Goal: Task Accomplishment & Management: Complete application form

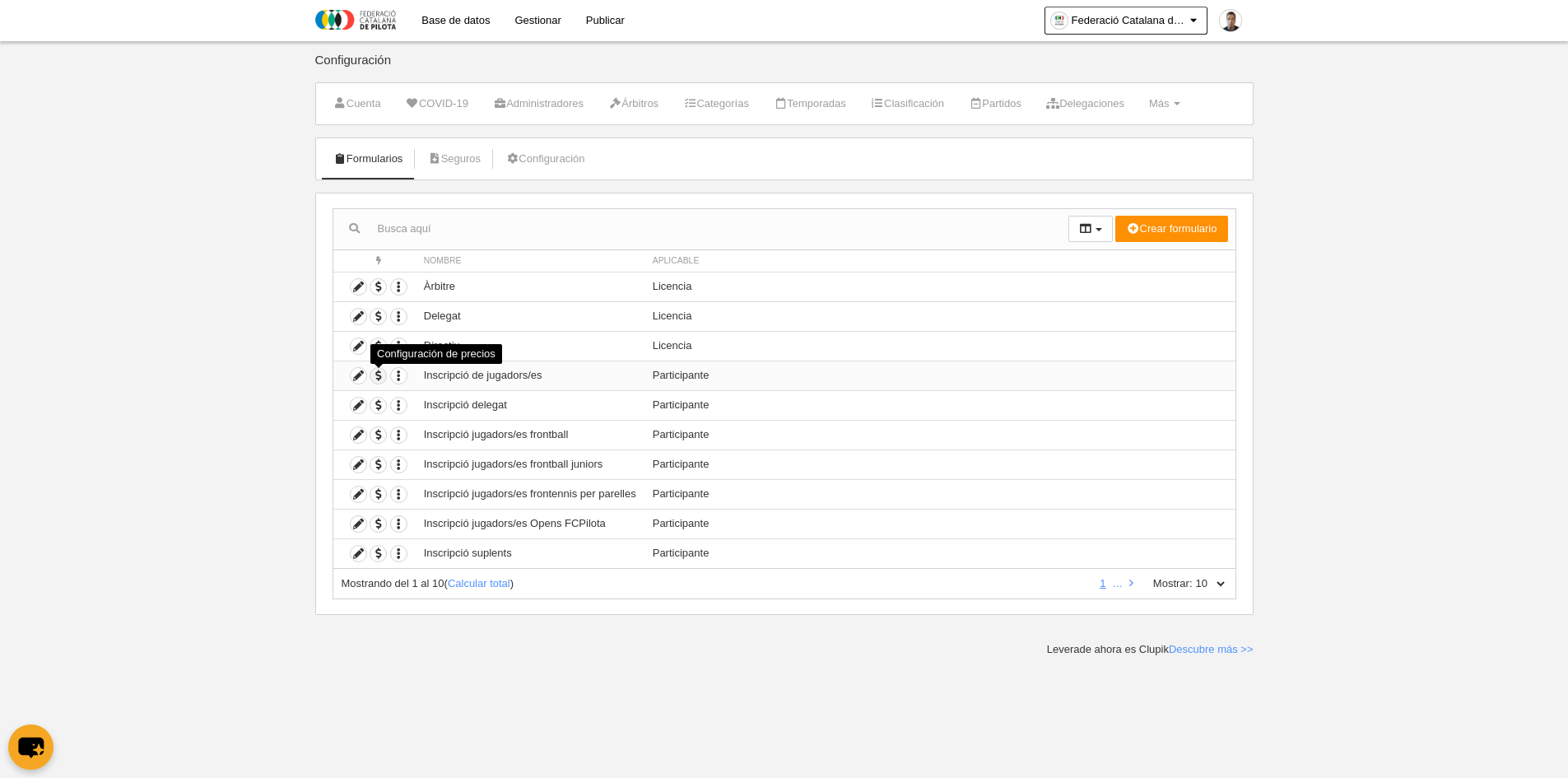
click at [379, 379] on span "button" at bounding box center [378, 375] width 15 height 15
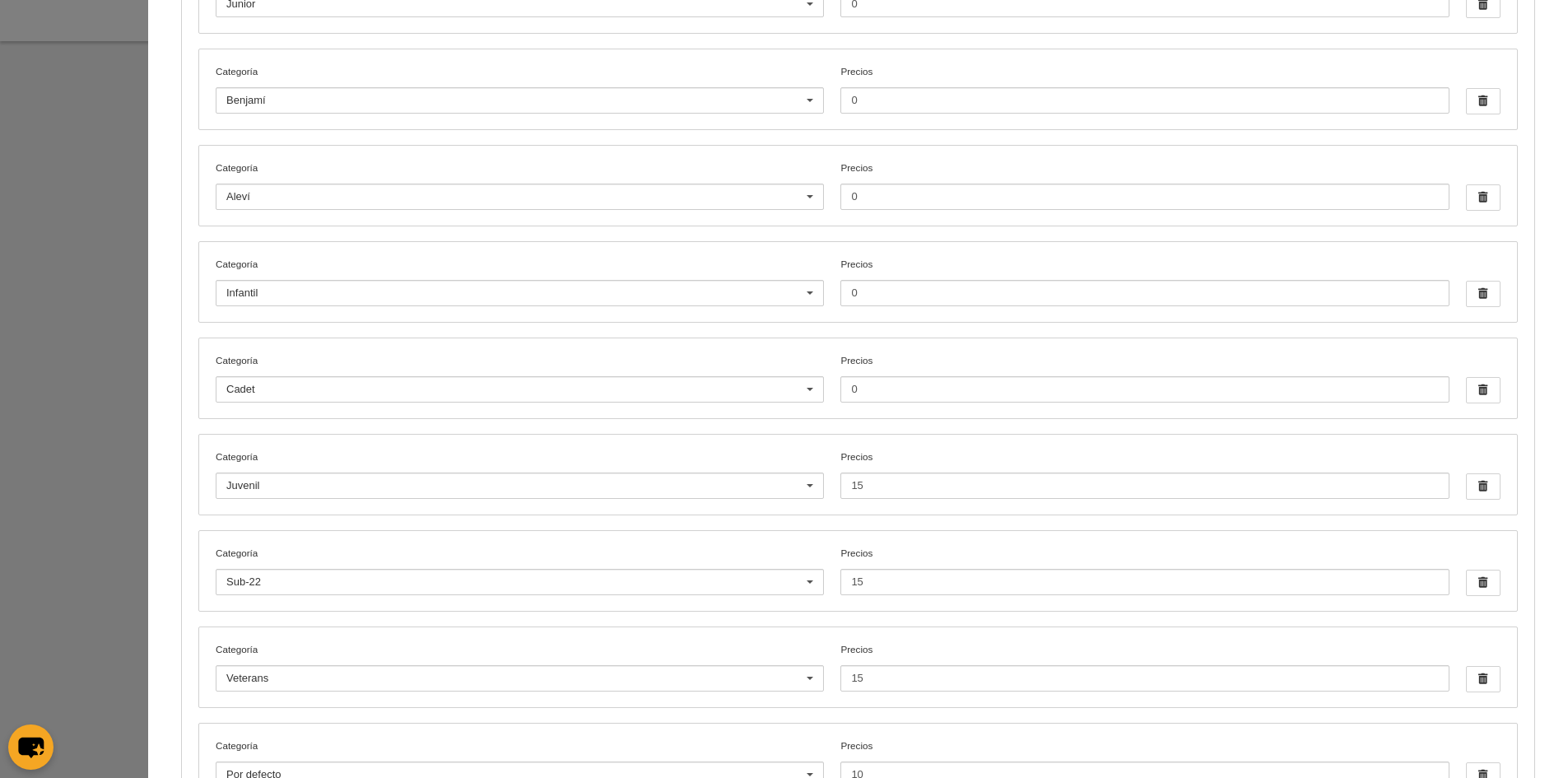
scroll to position [539, 0]
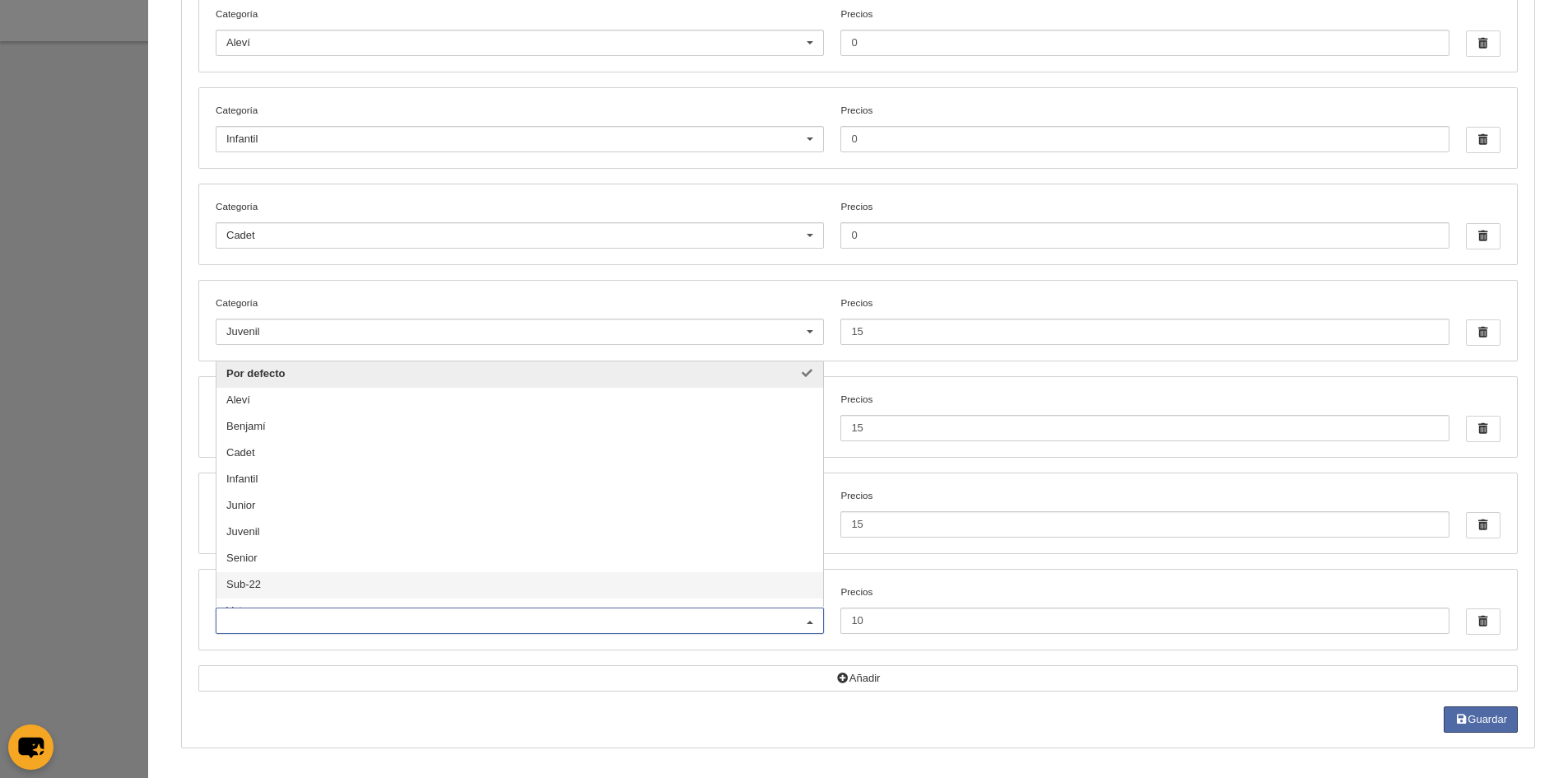
click at [168, 648] on div "Configuración de precios Precios por categoría: Si no tienes un precio por cate…" at bounding box center [859, 120] width 1421 height 1317
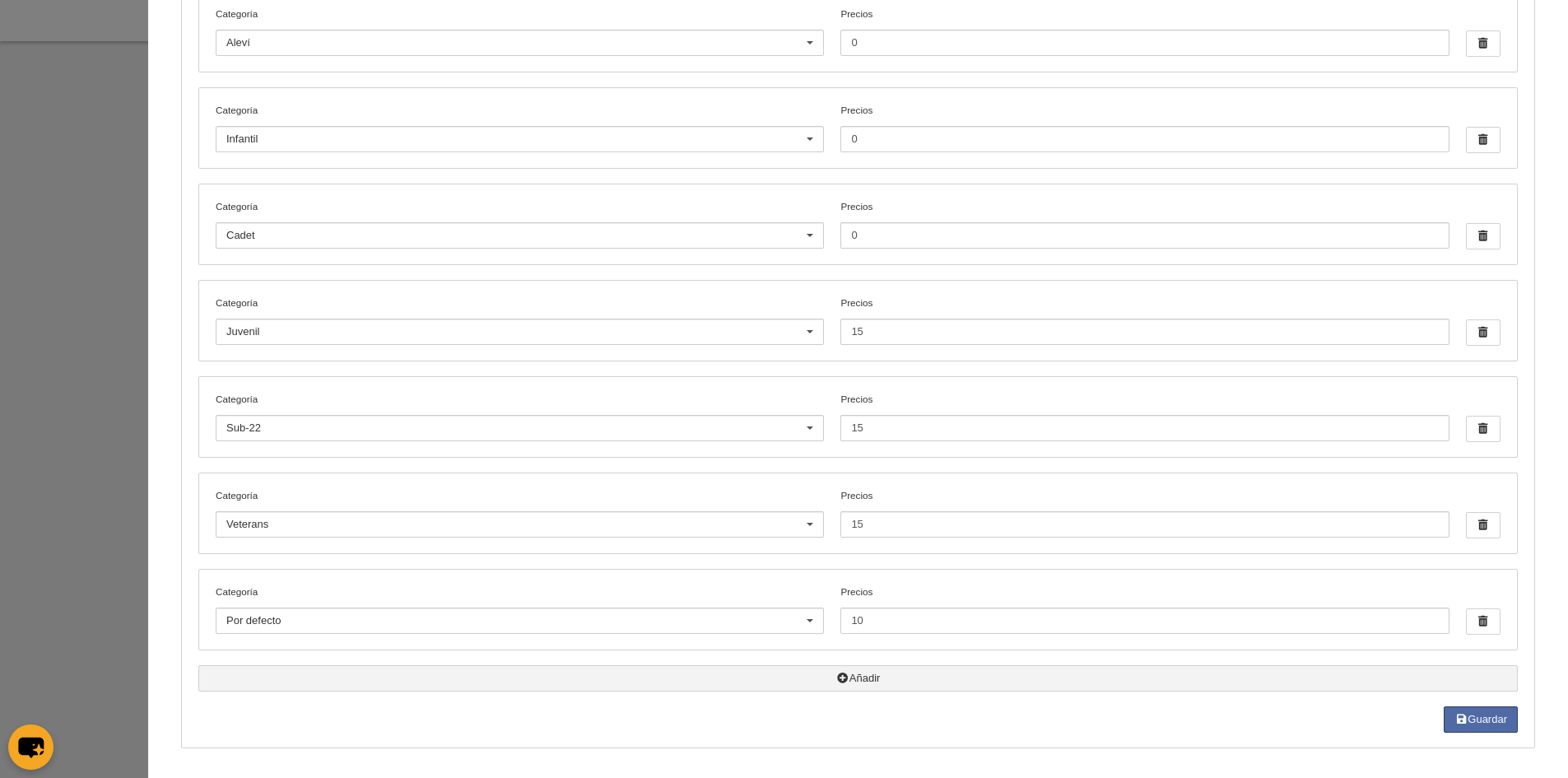
click at [837, 679] on icon "button" at bounding box center [843, 678] width 13 height 11
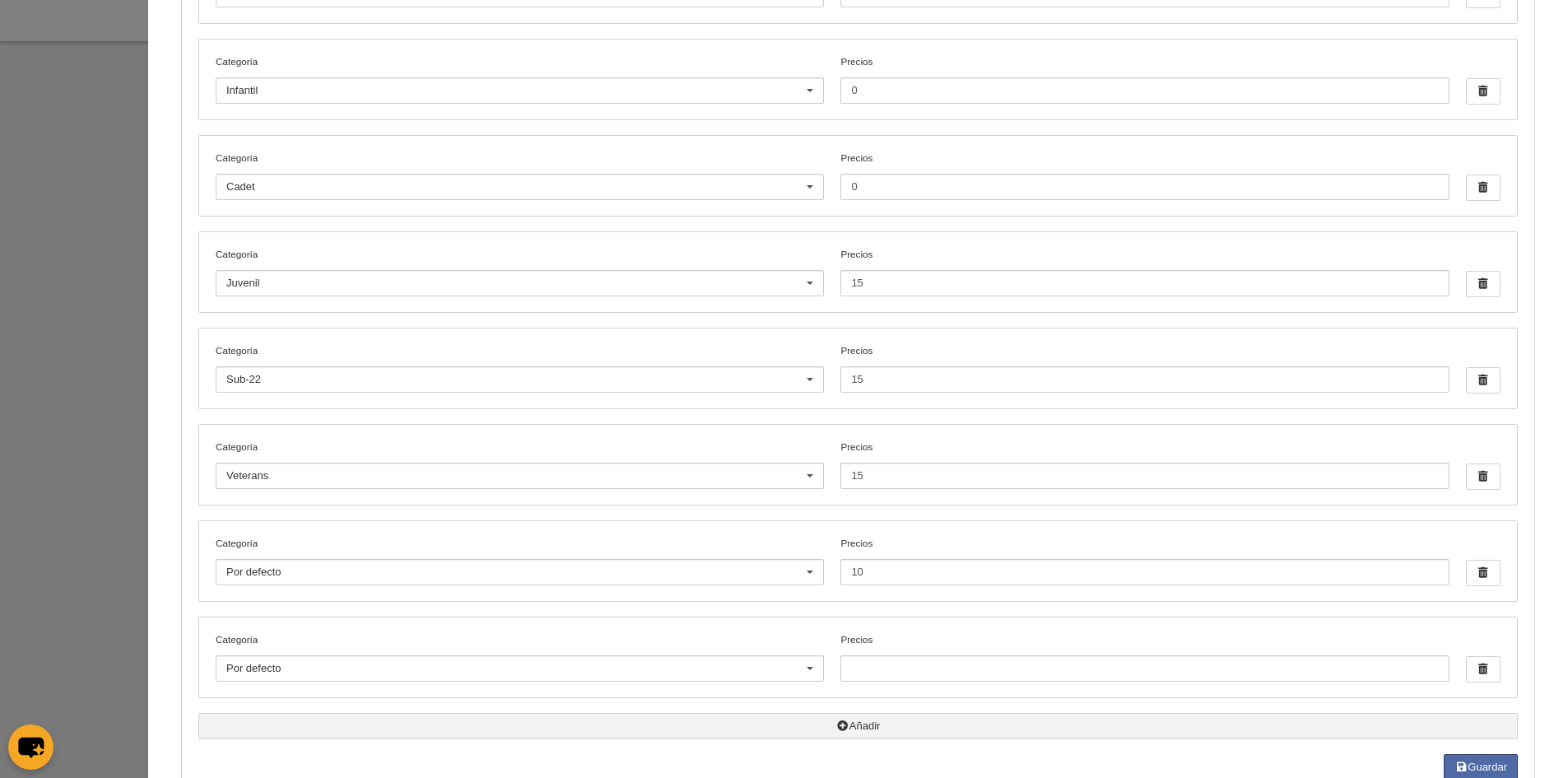
scroll to position [635, 0]
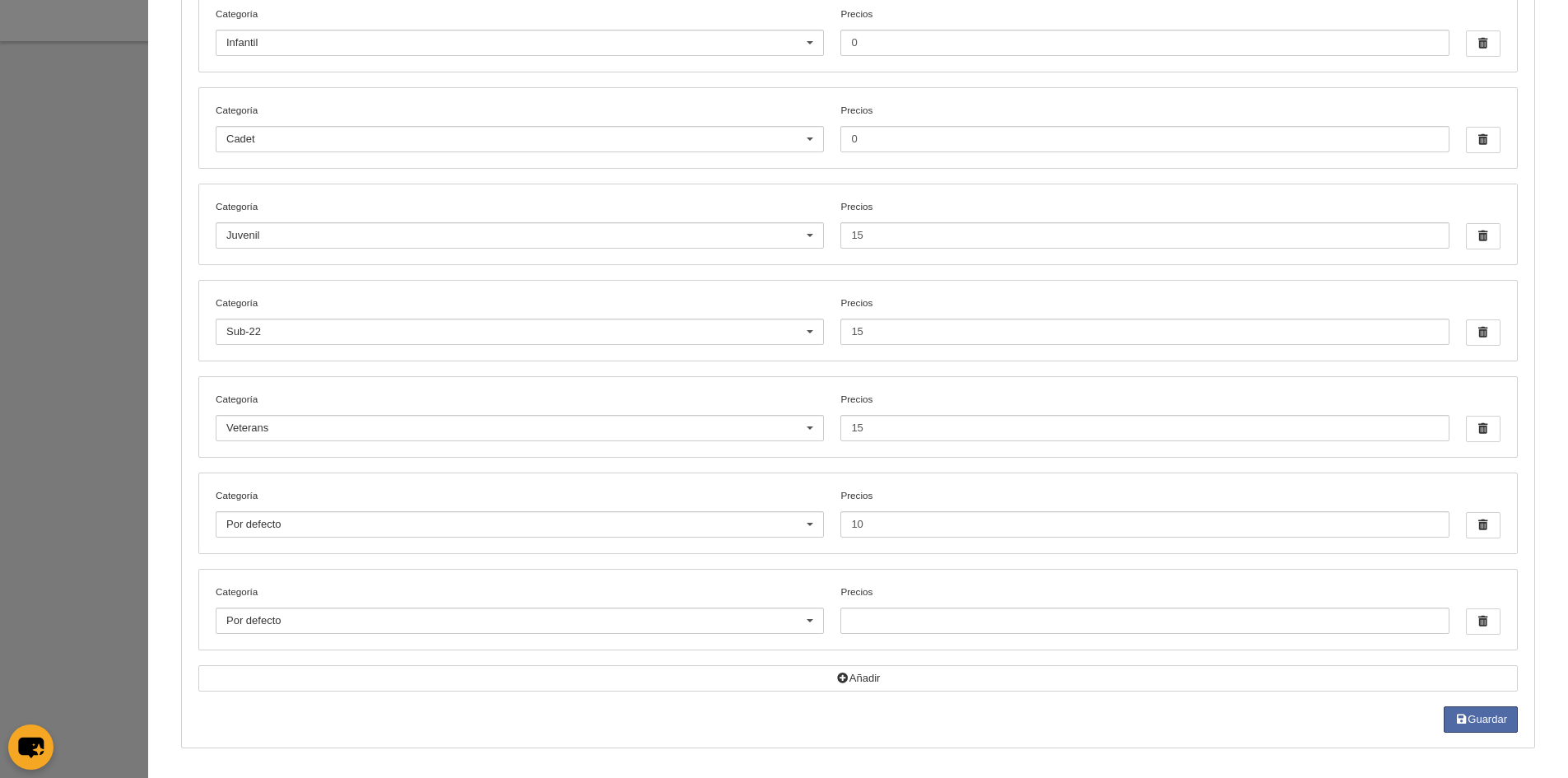
click at [796, 624] on div at bounding box center [810, 622] width 27 height 27
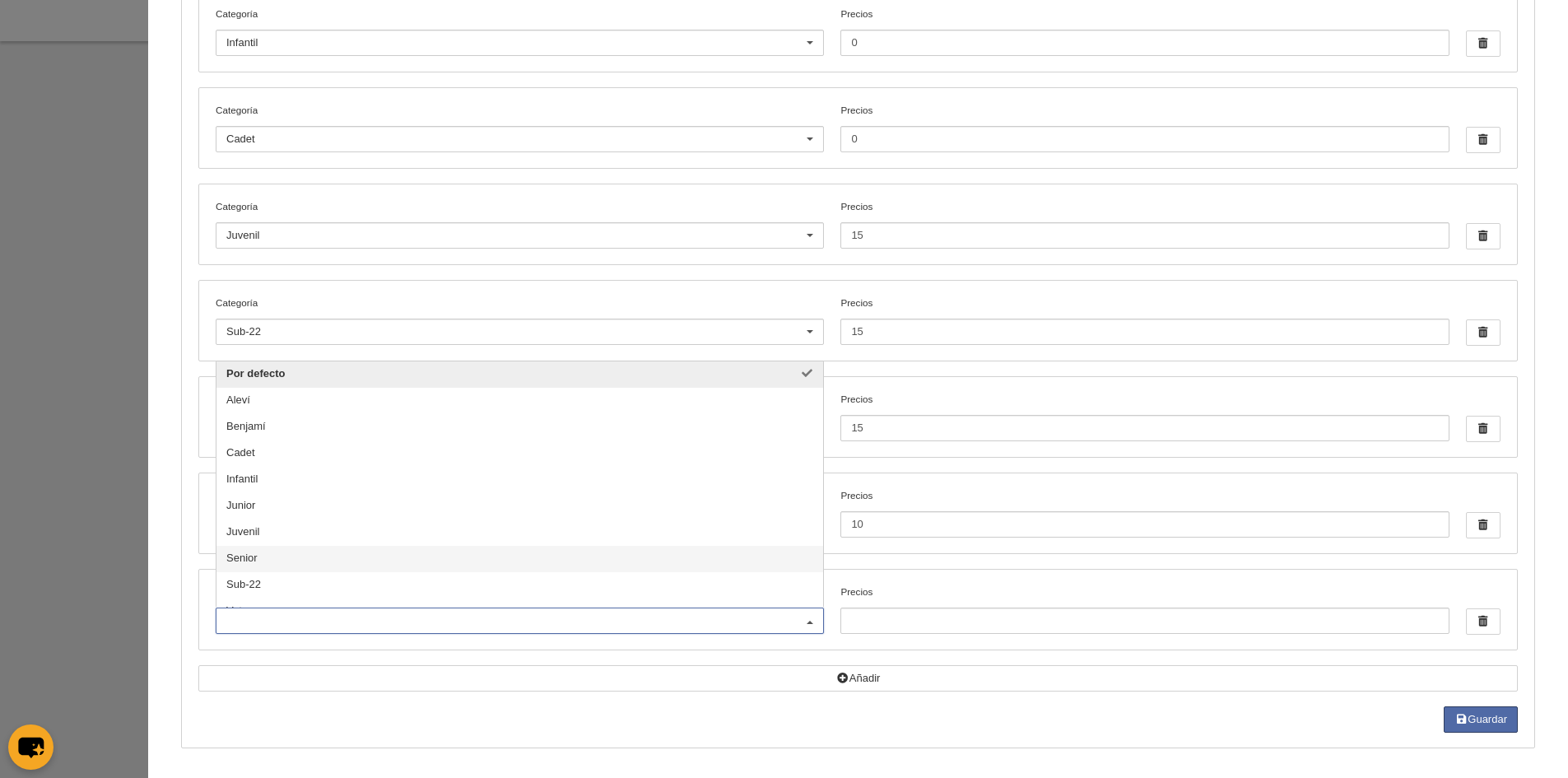
click at [261, 561] on span "Senior" at bounding box center [520, 559] width 607 height 27
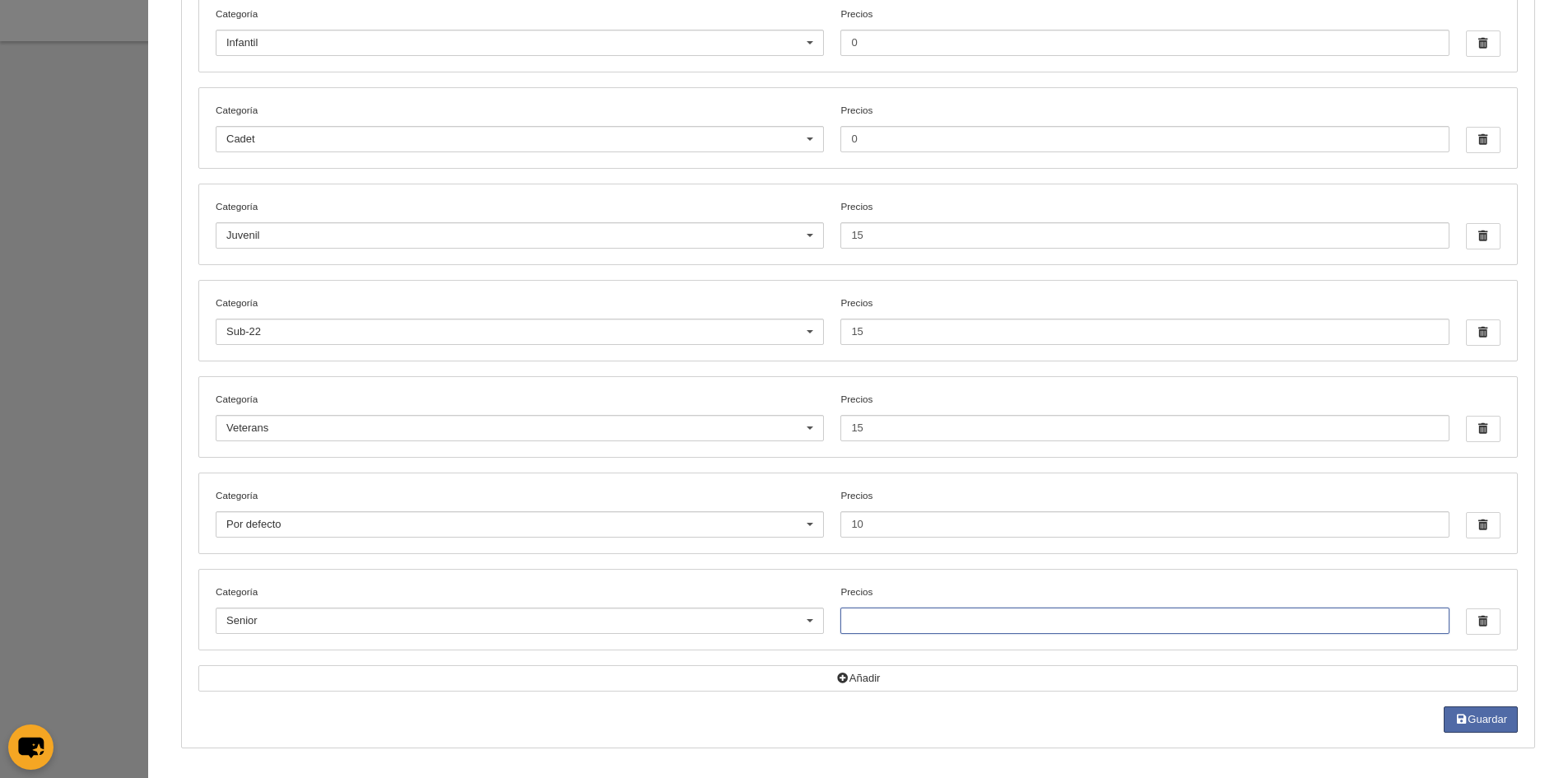
click at [875, 620] on input "Precios" at bounding box center [1145, 621] width 609 height 27
type input "20"
click at [804, 717] on div "Guardar" at bounding box center [858, 720] width 1320 height 27
click at [1475, 718] on button "Guardar" at bounding box center [1480, 720] width 74 height 27
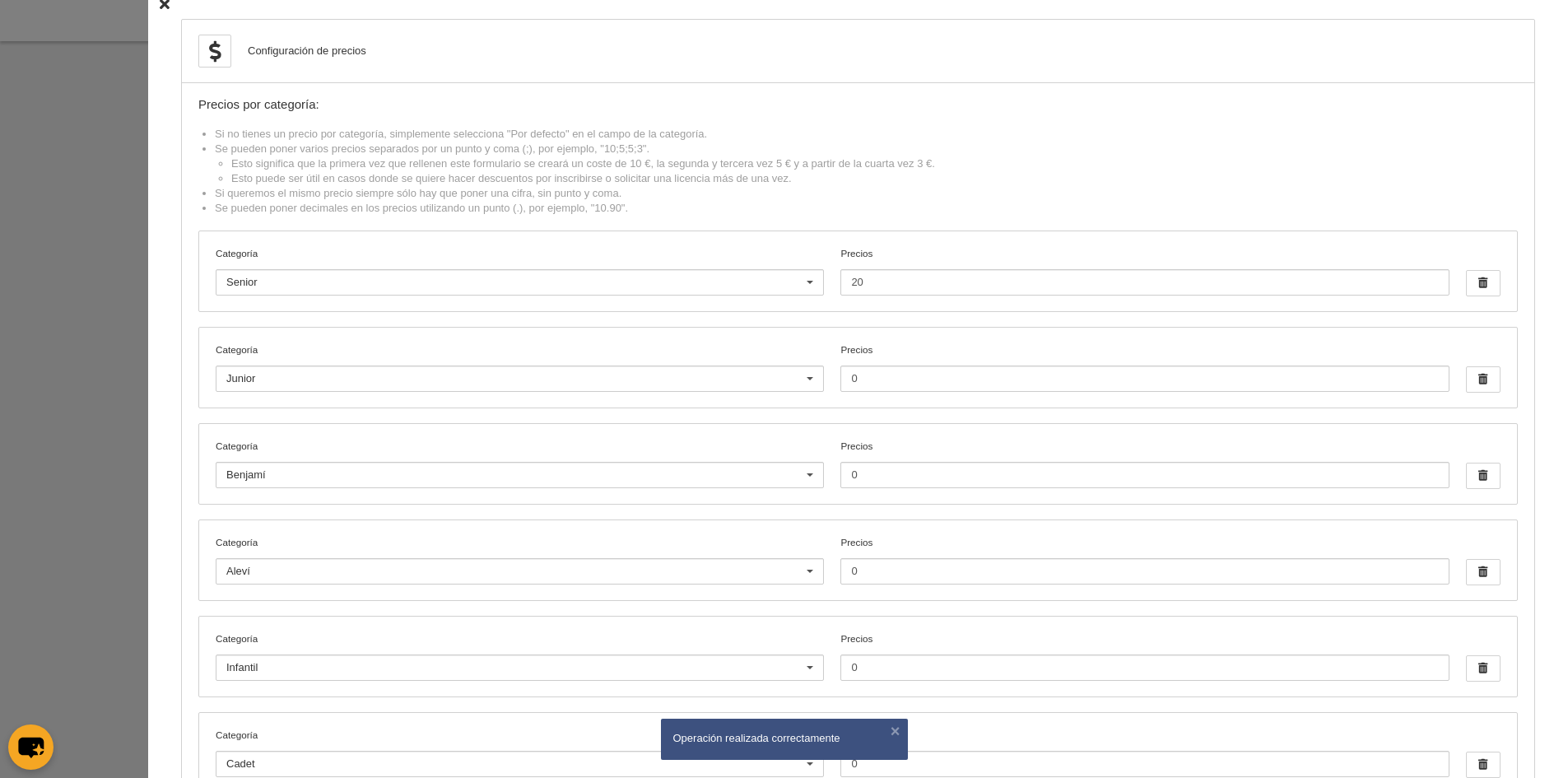
scroll to position [0, 0]
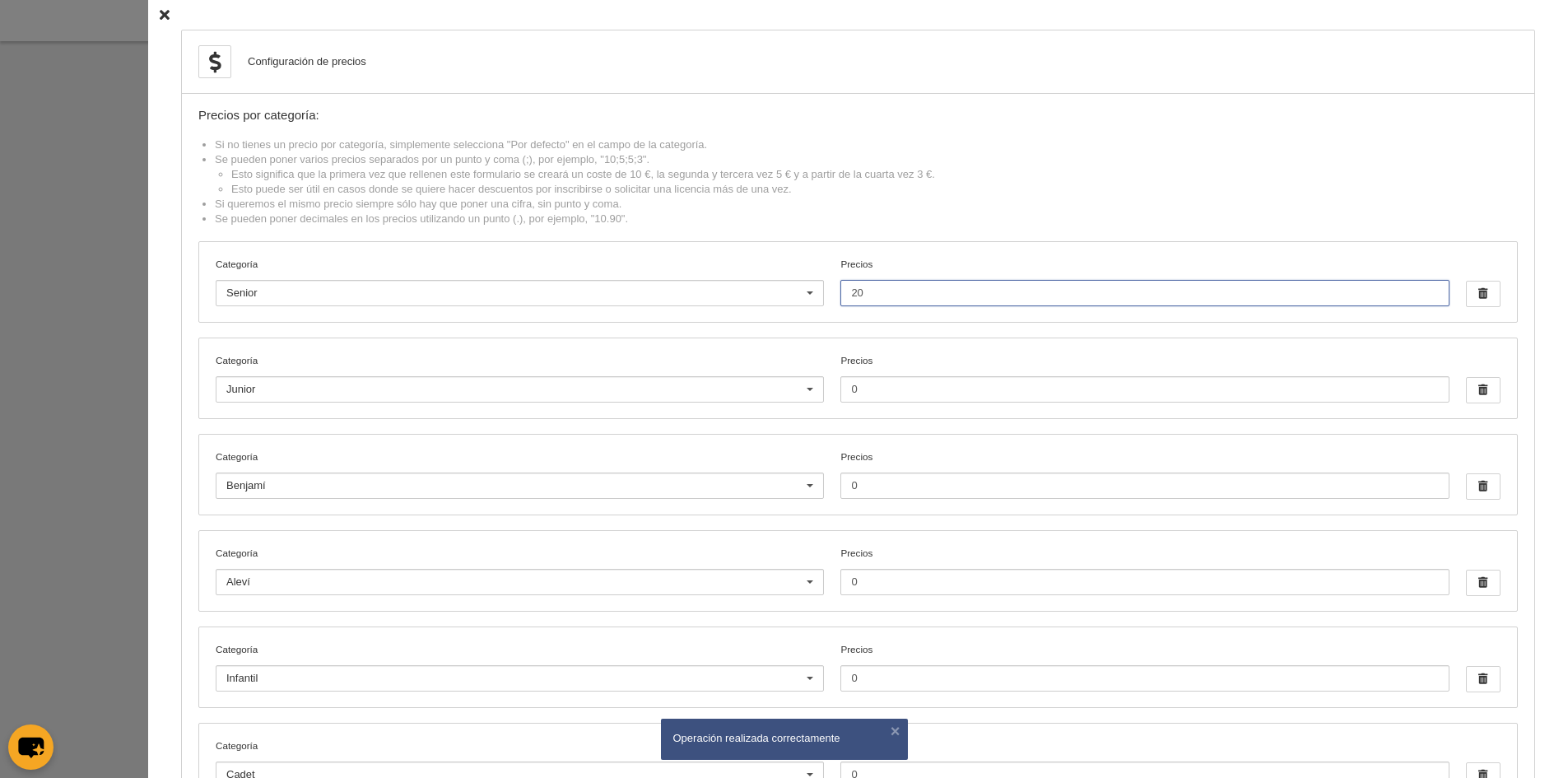
drag, startPoint x: 878, startPoint y: 297, endPoint x: 808, endPoint y: 302, distance: 70.2
click at [808, 302] on div "Categoría Senior Por defecto Aleví Benjamí Cadet Infantil Junior Juvenil Senior…" at bounding box center [858, 281] width 1318 height 79
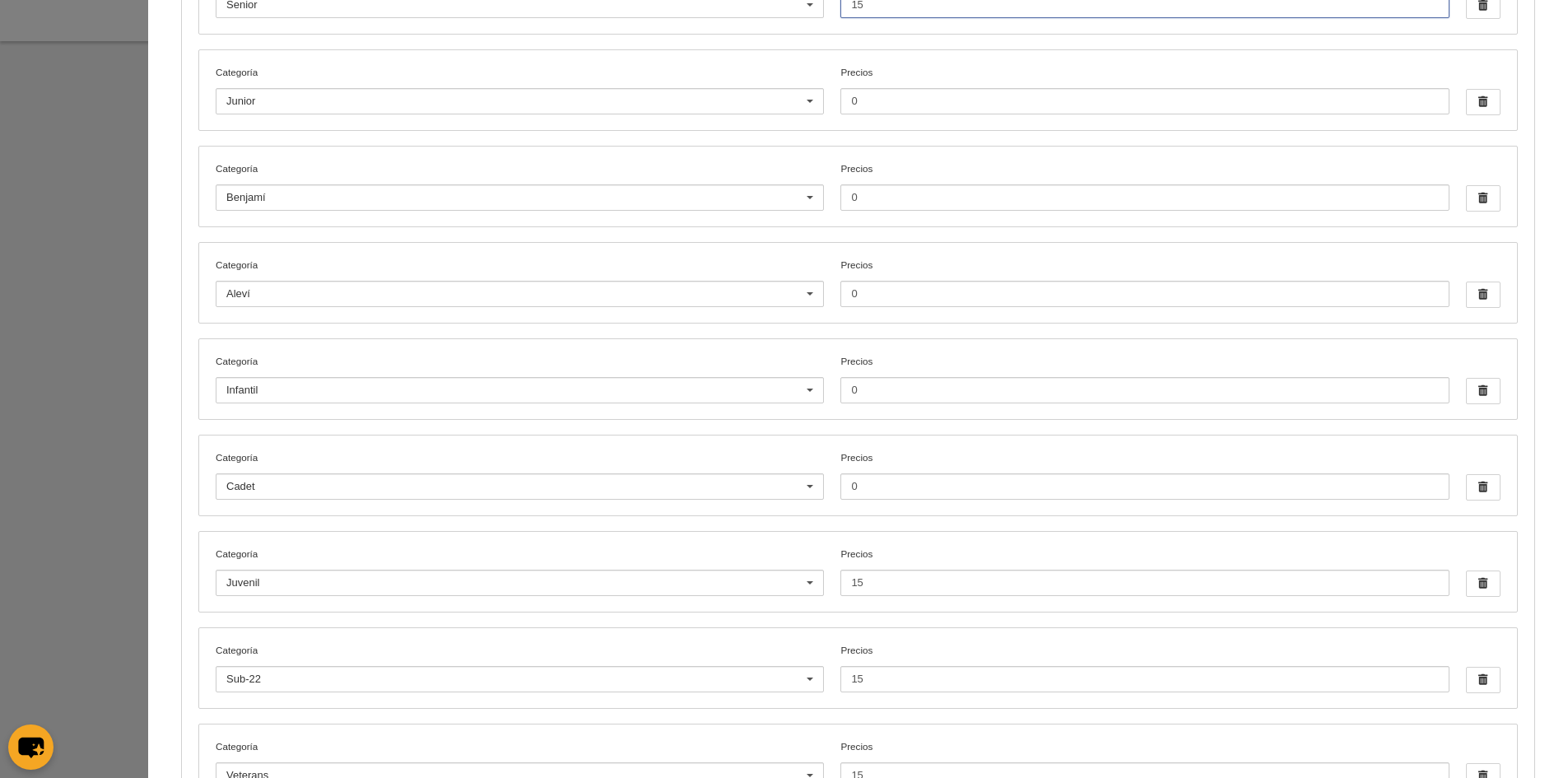
scroll to position [539, 0]
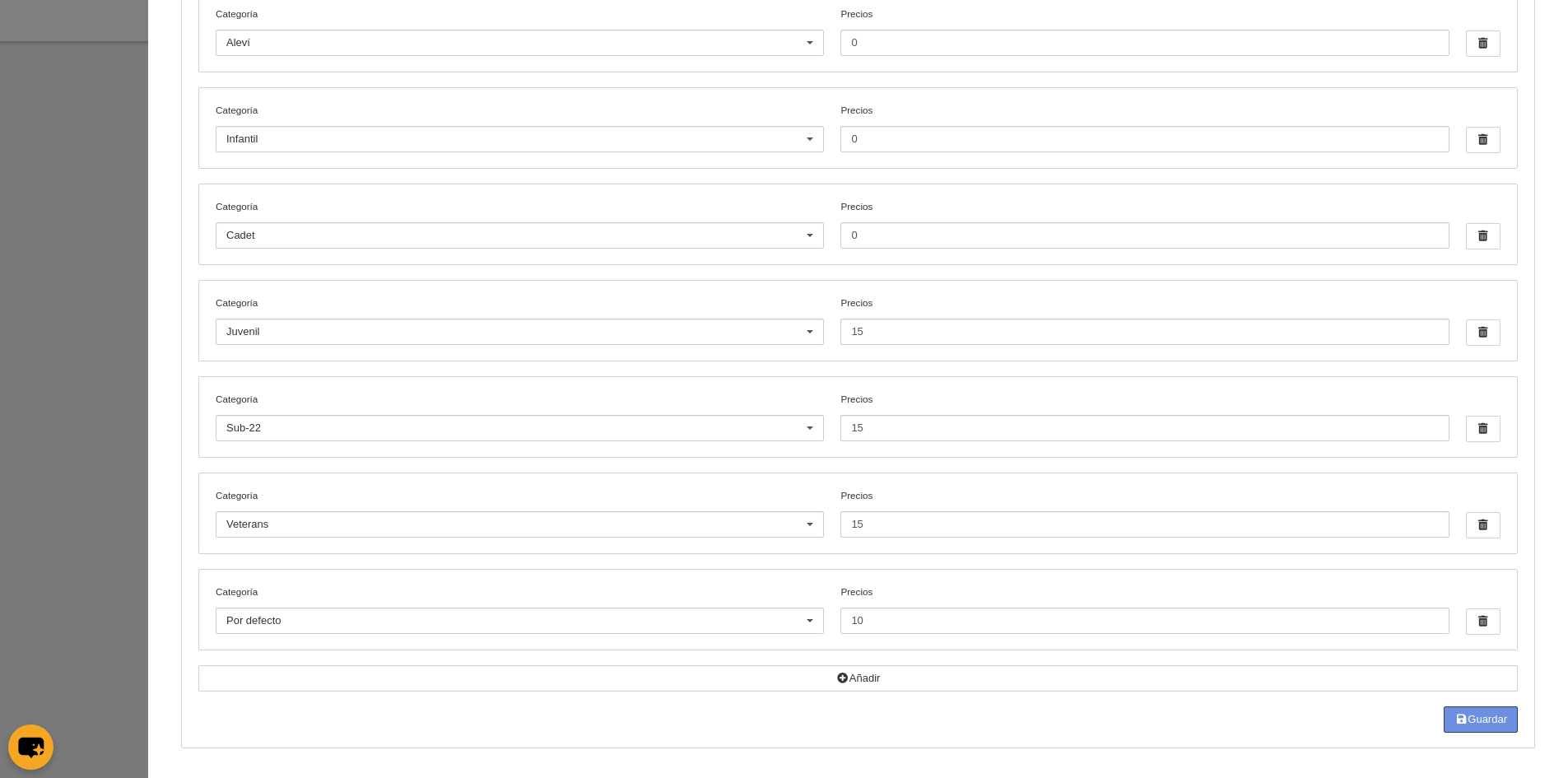
type input "15"
click at [1468, 715] on button "Guardar" at bounding box center [1480, 720] width 74 height 27
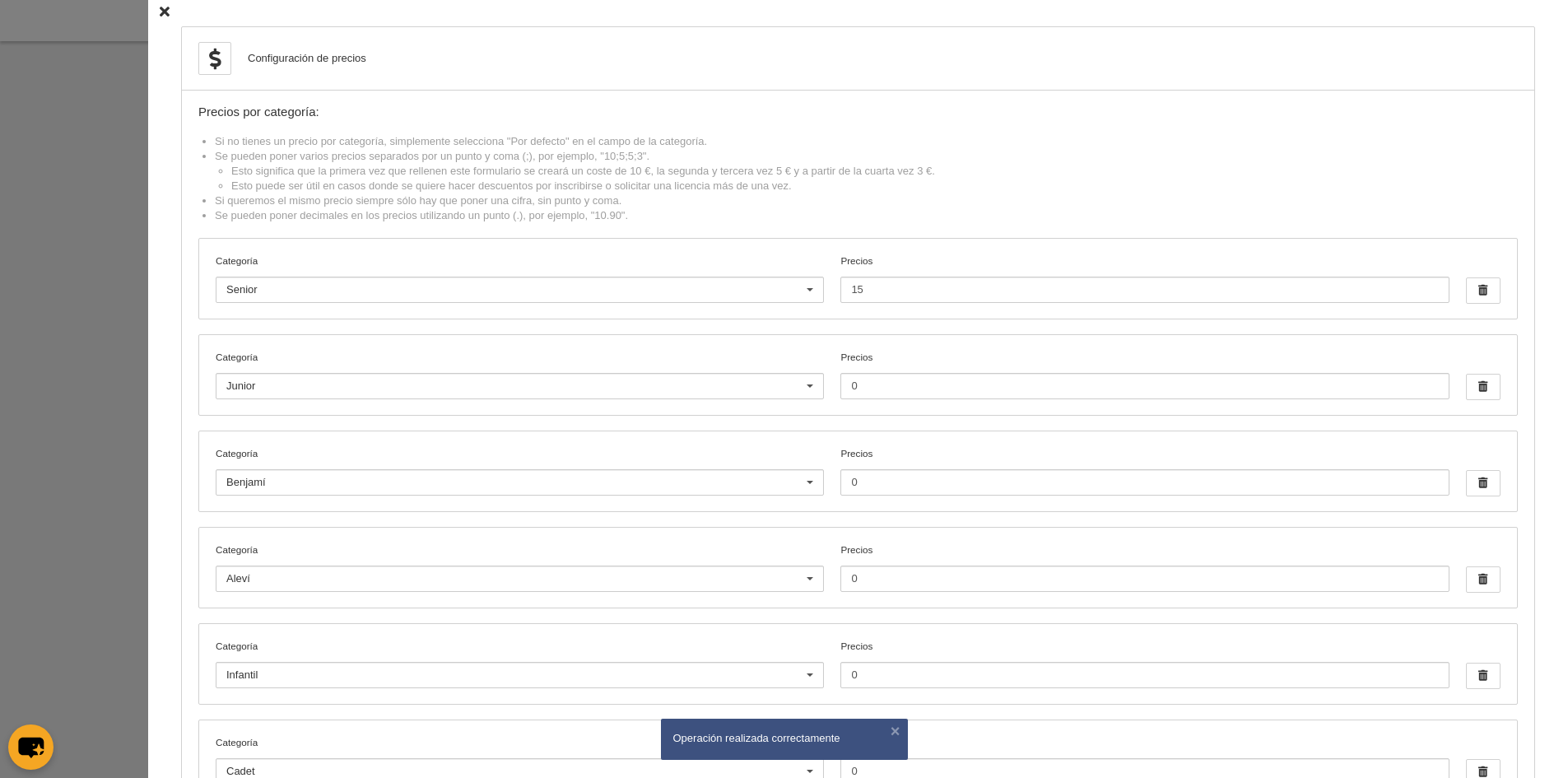
scroll to position [0, 0]
click at [160, 14] on icon at bounding box center [165, 14] width 10 height 11
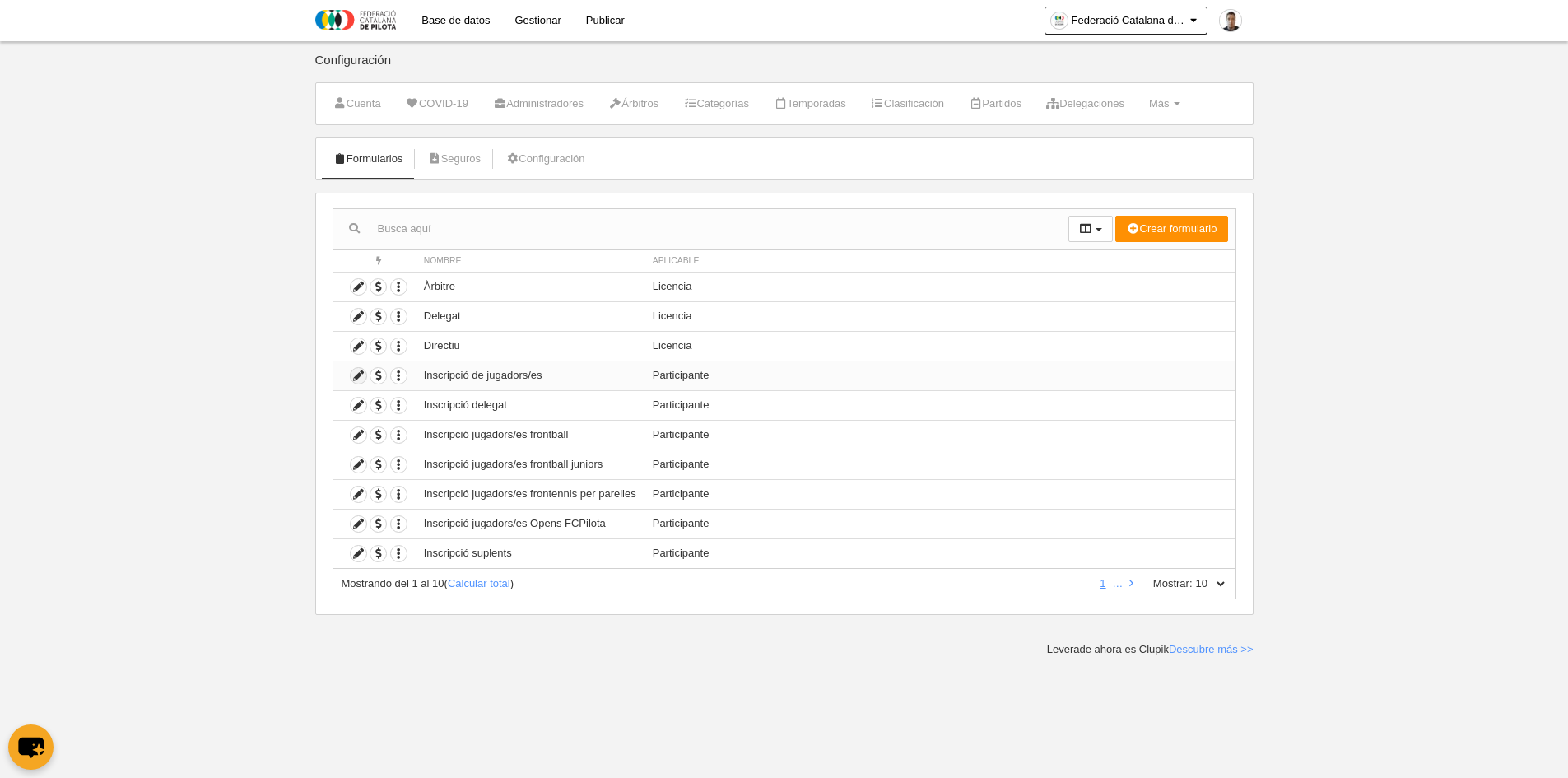
click at [357, 376] on icon at bounding box center [358, 375] width 15 height 15
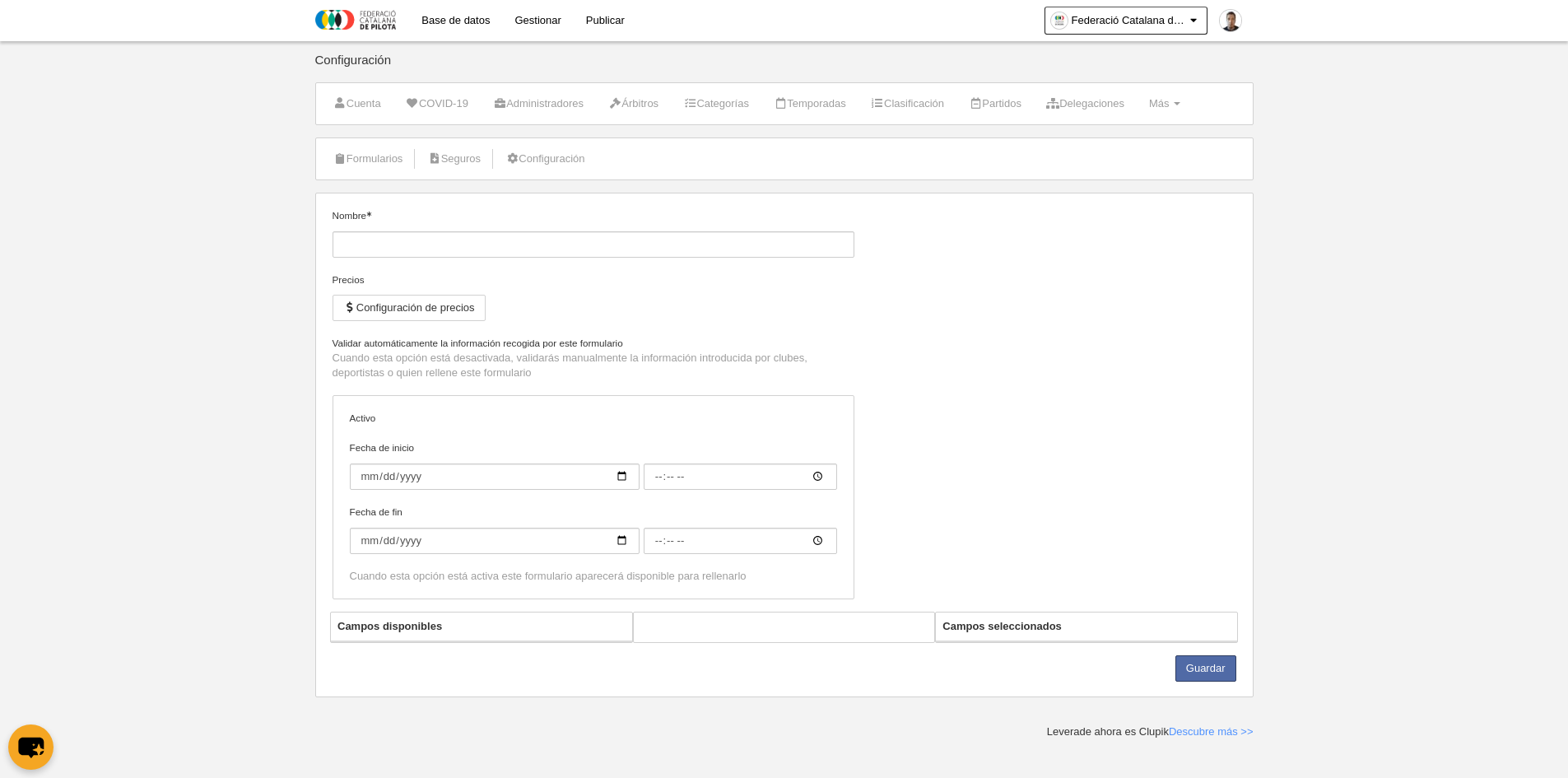
type input "Inscripció de jugadors/es"
checkbox input "true"
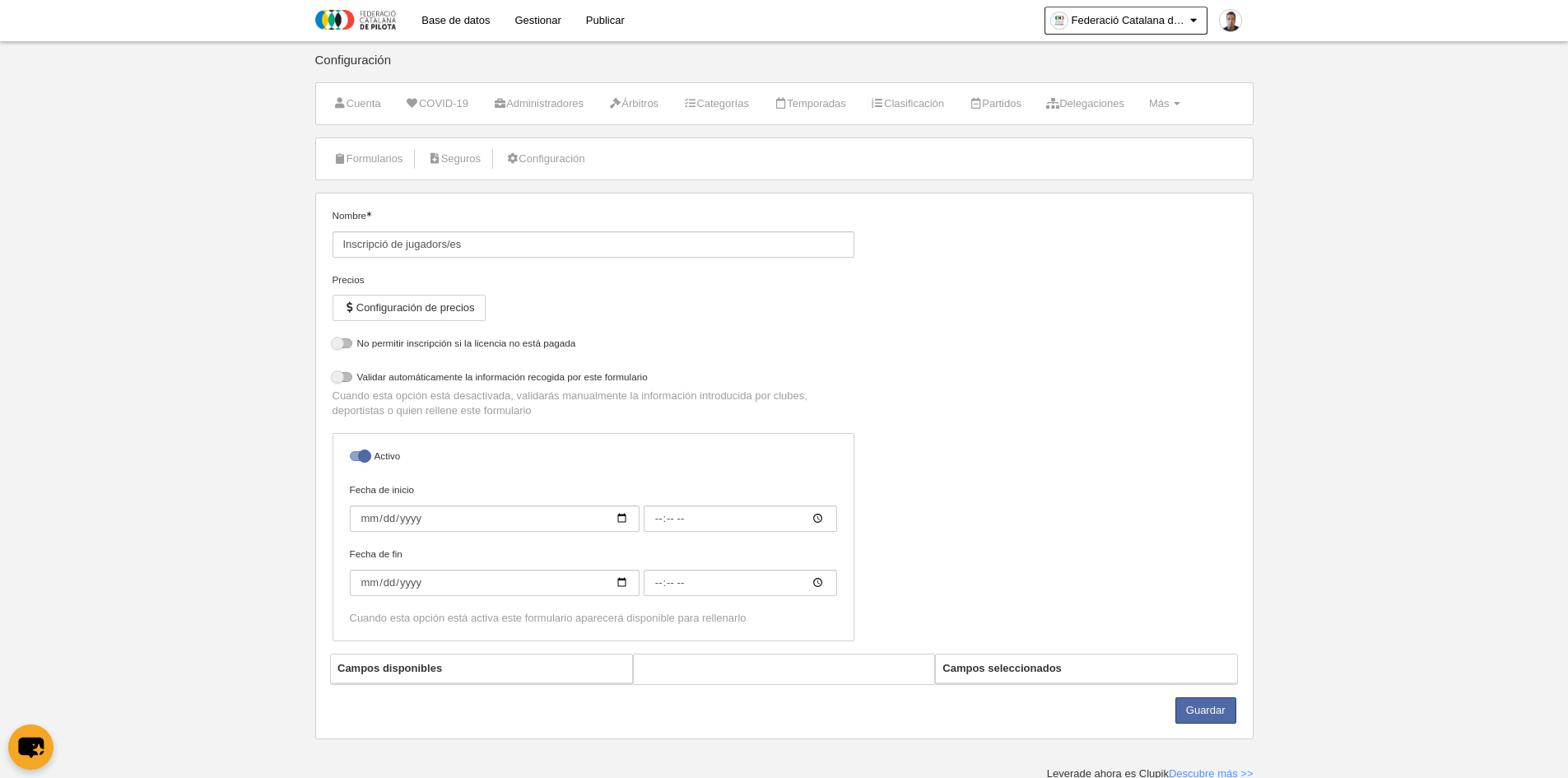
select select "selected"
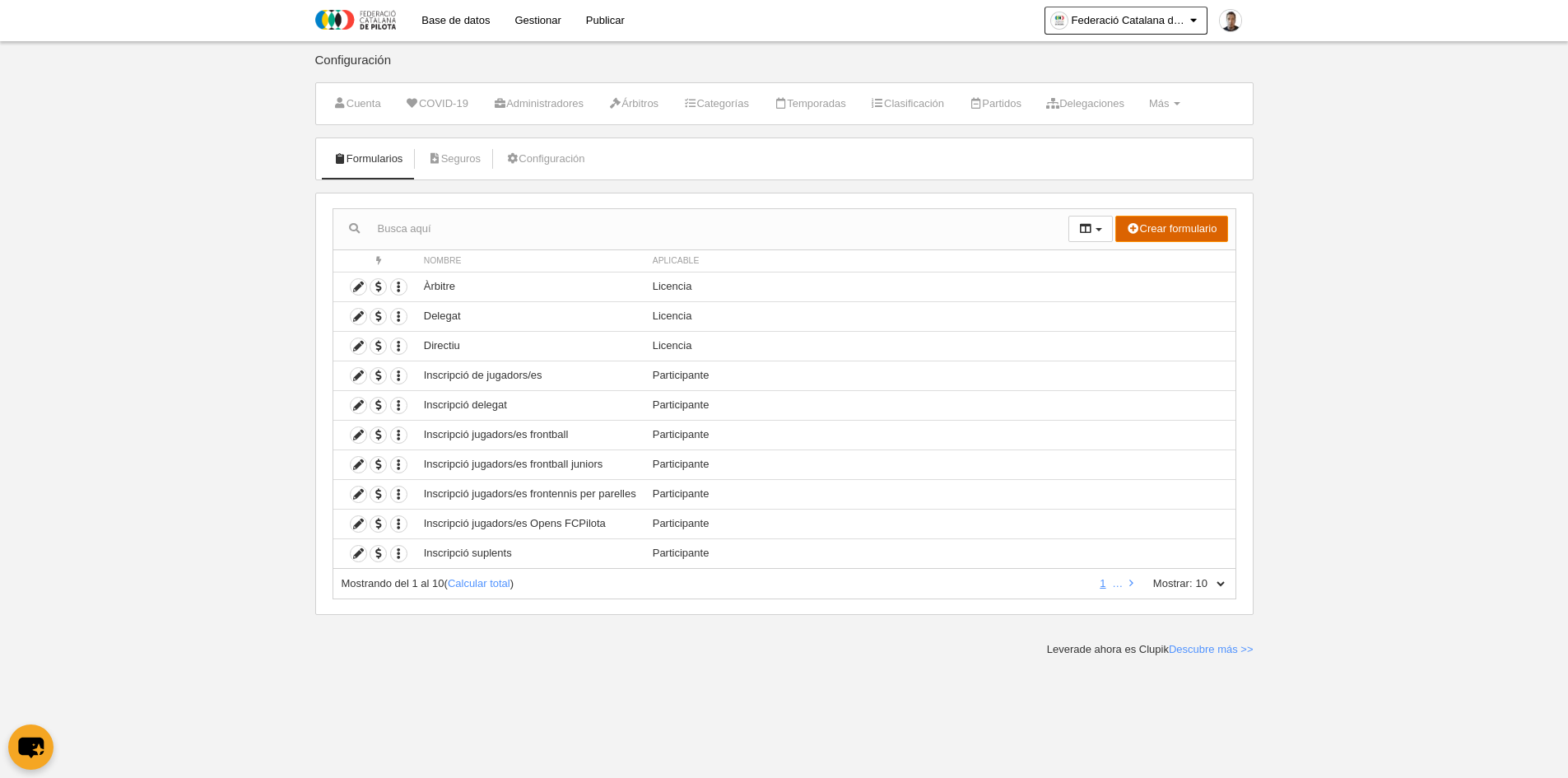
click at [1176, 229] on button "Crear formulario" at bounding box center [1171, 229] width 112 height 27
click at [1144, 315] on span "Participante" at bounding box center [1149, 314] width 70 height 12
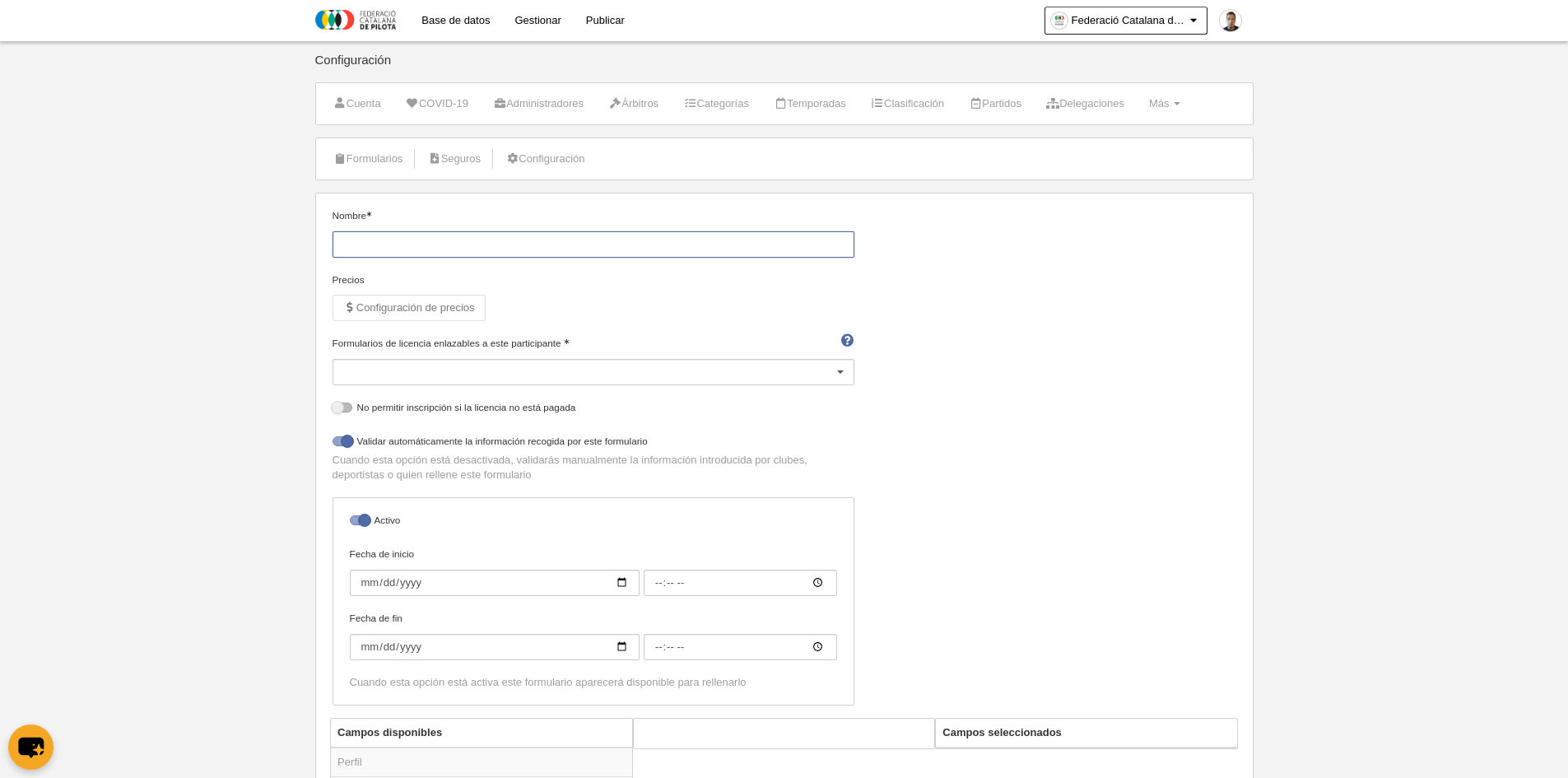
click at [481, 232] on input "Nombre" at bounding box center [593, 245] width 522 height 27
type input "Inscripció jugador Campionat Paleta Goma Trinquet"
click at [555, 370] on div at bounding box center [593, 372] width 522 height 27
click at [350, 450] on span "Jugador/a" at bounding box center [368, 450] width 48 height 12
select select "selected"
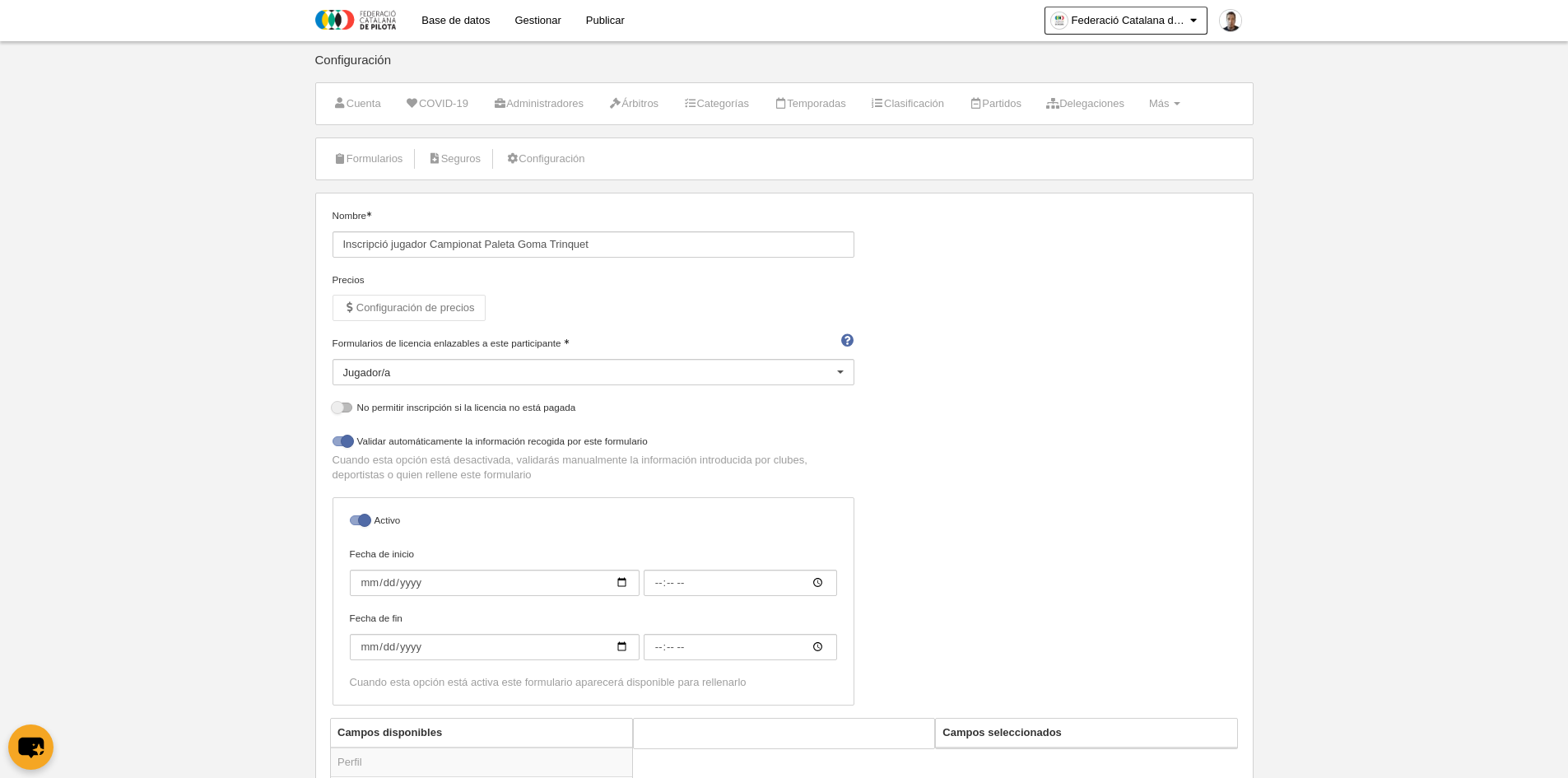
click at [1395, 341] on body "Base de datos Gestionar Publicar Federació Catalana de Pilota Ajustes generales…" at bounding box center [784, 389] width 1568 height 778
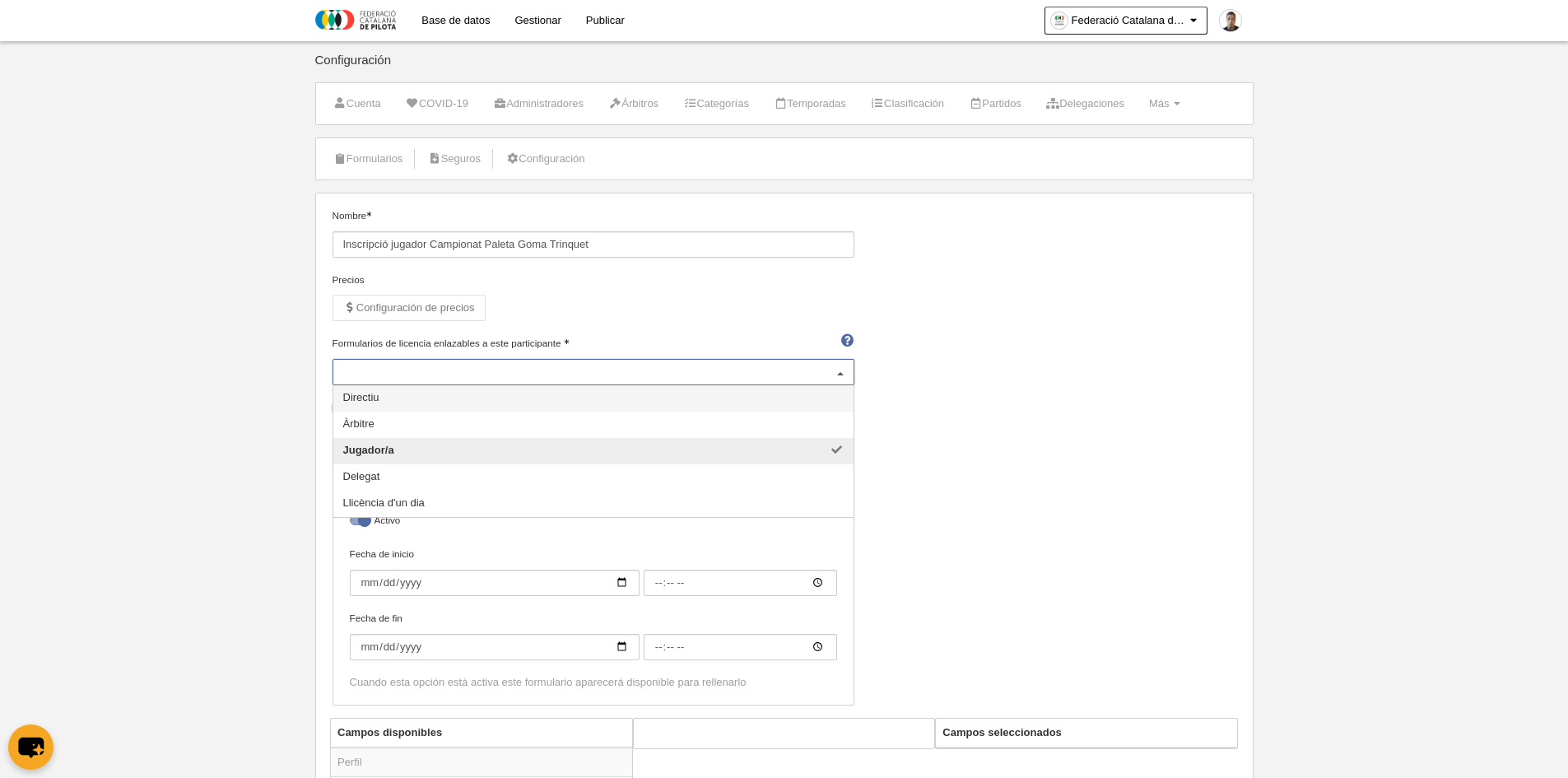
click at [576, 373] on div "Jugador/a" at bounding box center [593, 372] width 522 height 27
click at [415, 497] on span "Llicència d'un dia" at bounding box center [384, 502] width 81 height 12
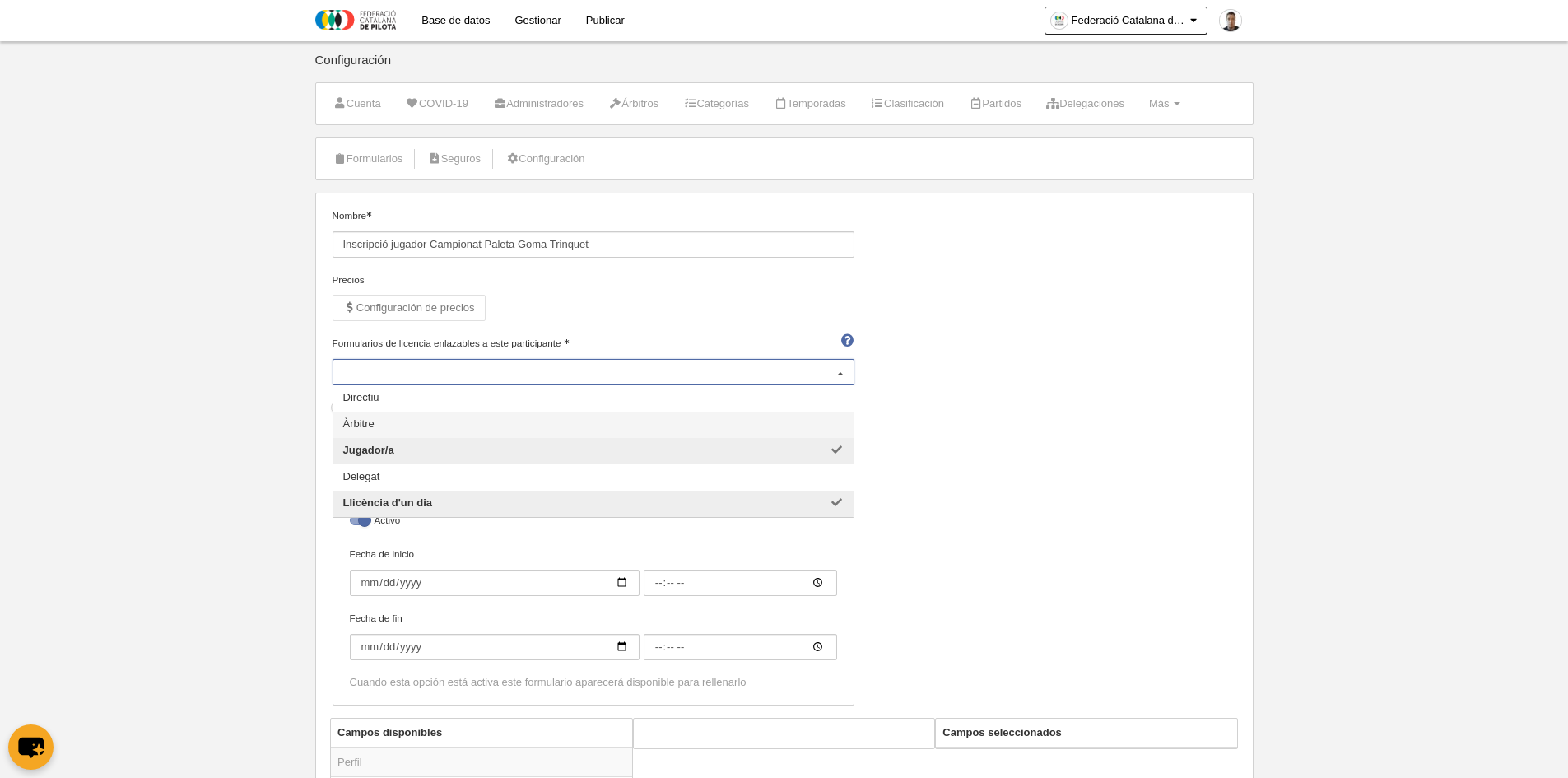
click at [1127, 420] on div "Nombre Inscripció jugador Campionat Paleta Goma Trinquet Precios Configuración …" at bounding box center [784, 463] width 916 height 509
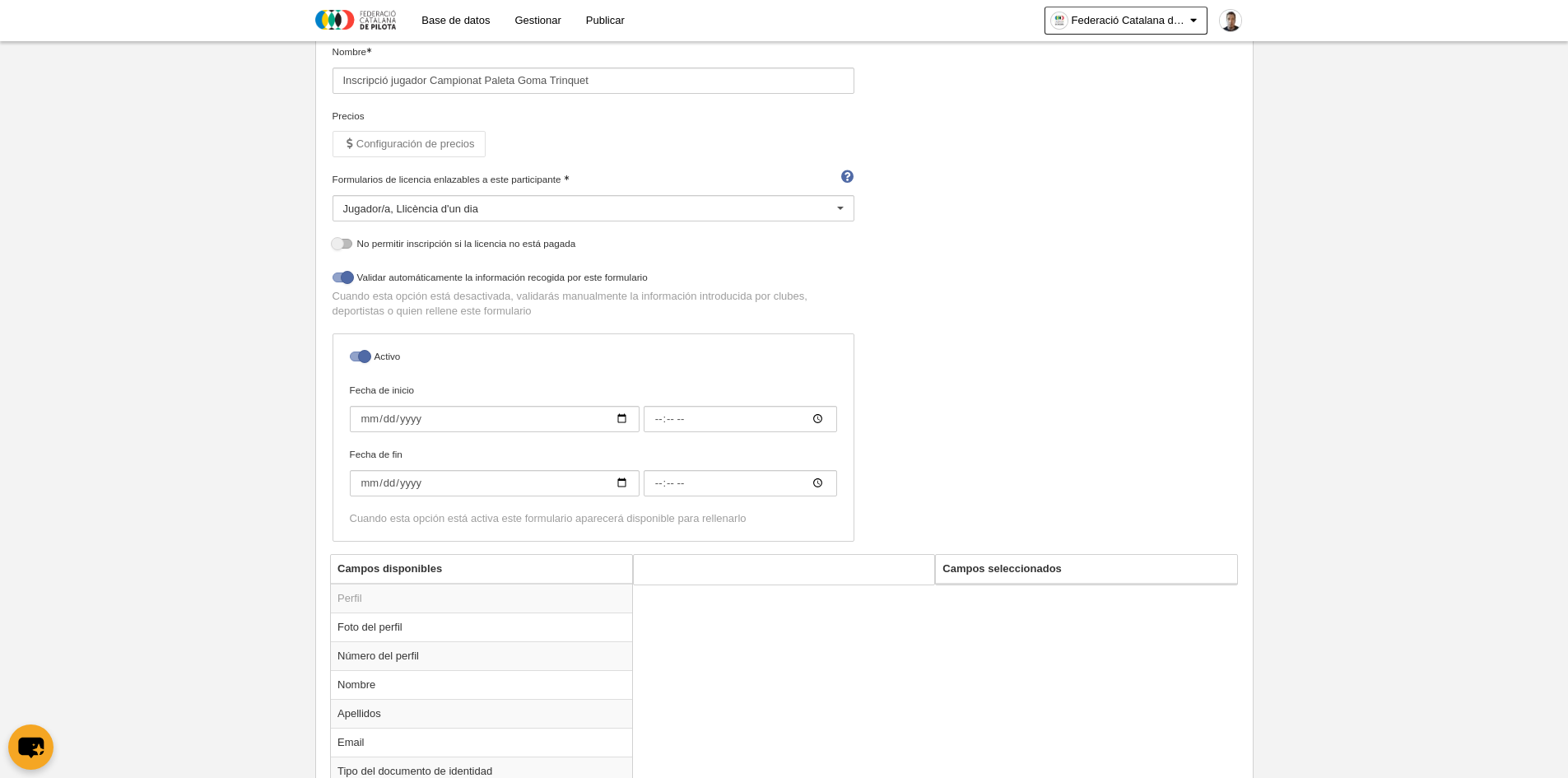
scroll to position [165, 0]
click at [340, 279] on div at bounding box center [342, 277] width 20 height 10
click at [340, 279] on input "checkbox" at bounding box center [338, 280] width 11 height 11
checkbox input "false"
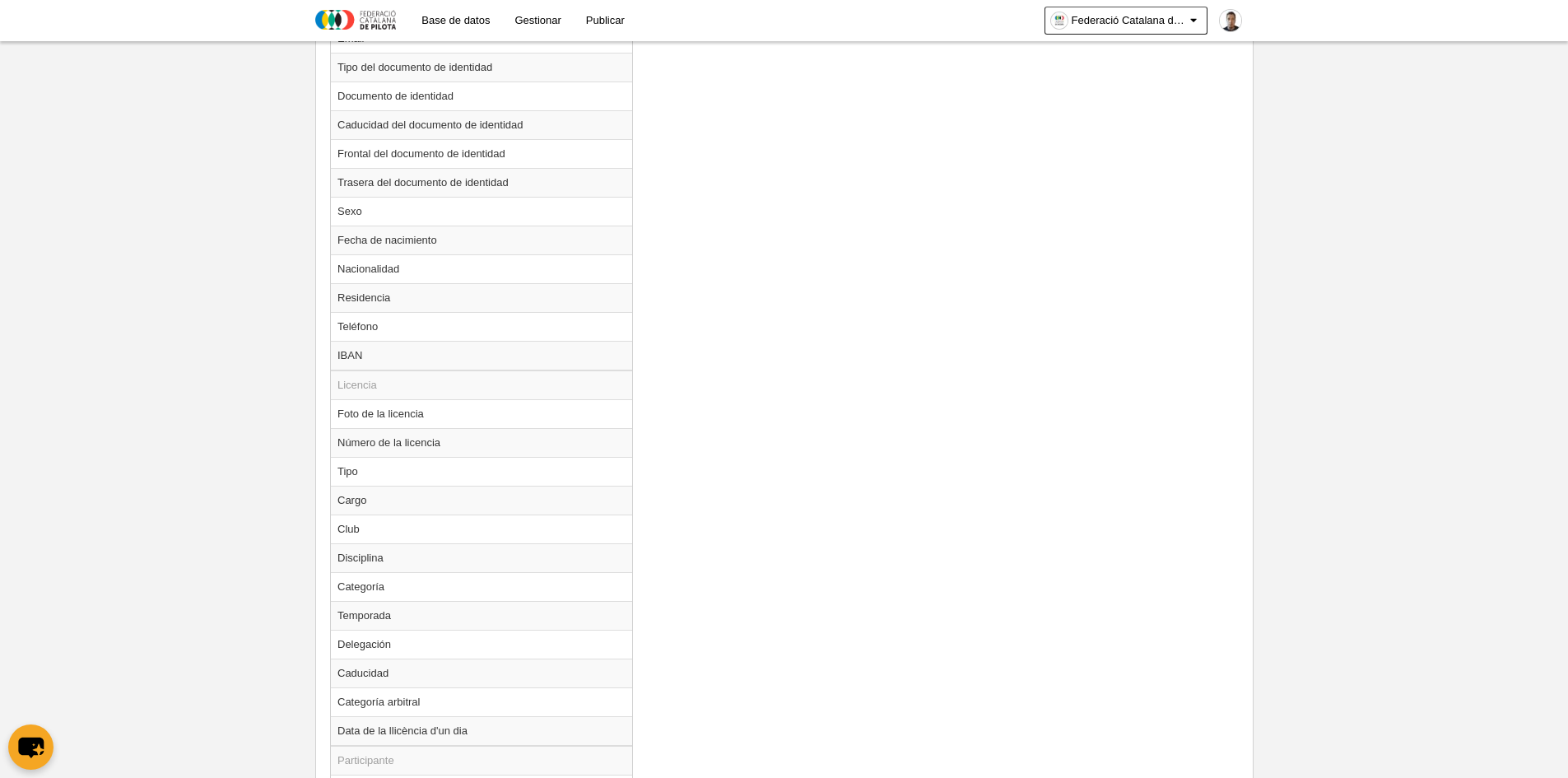
scroll to position [1077, 0]
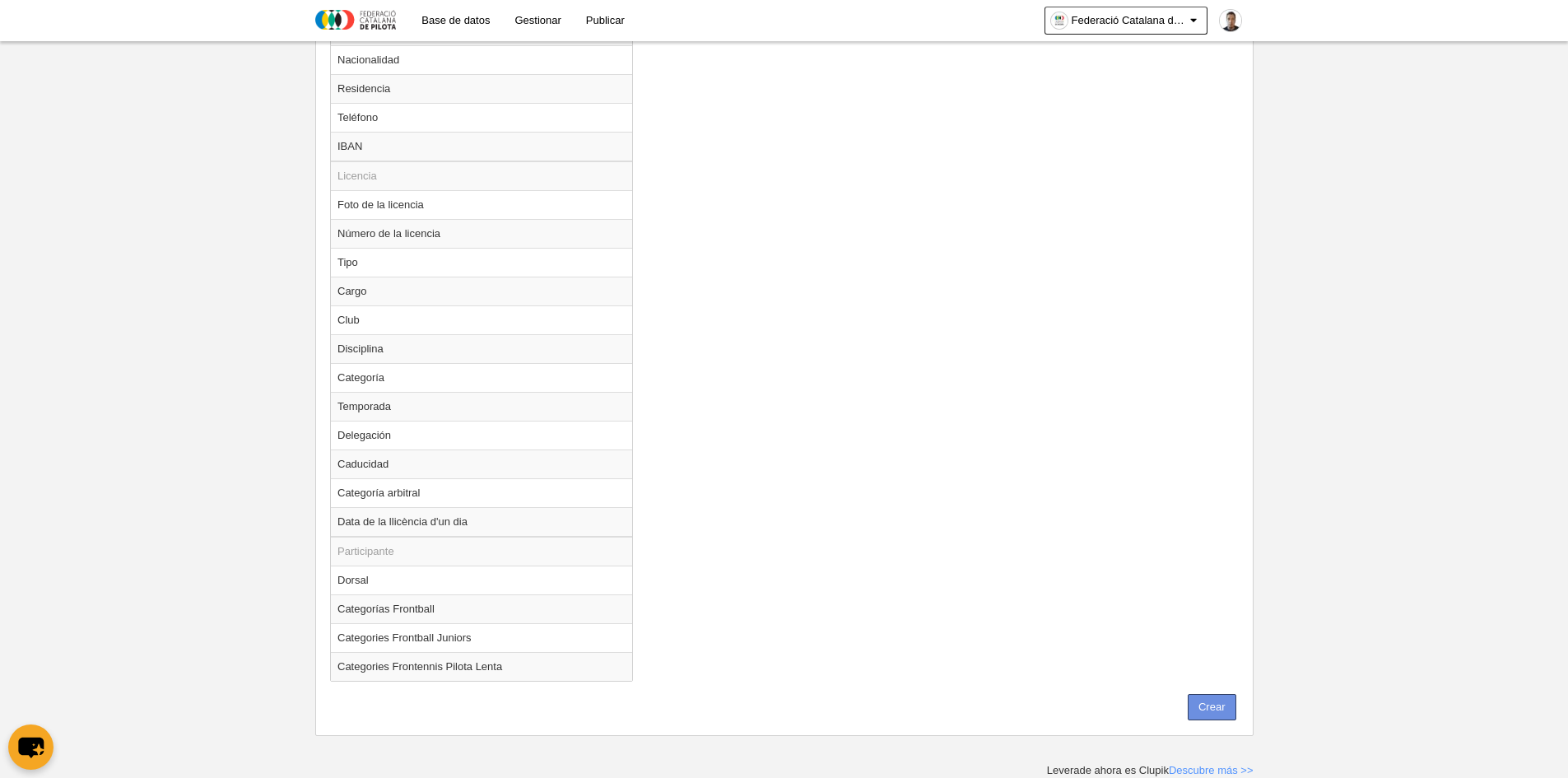
click at [1219, 708] on button "Crear" at bounding box center [1212, 707] width 49 height 27
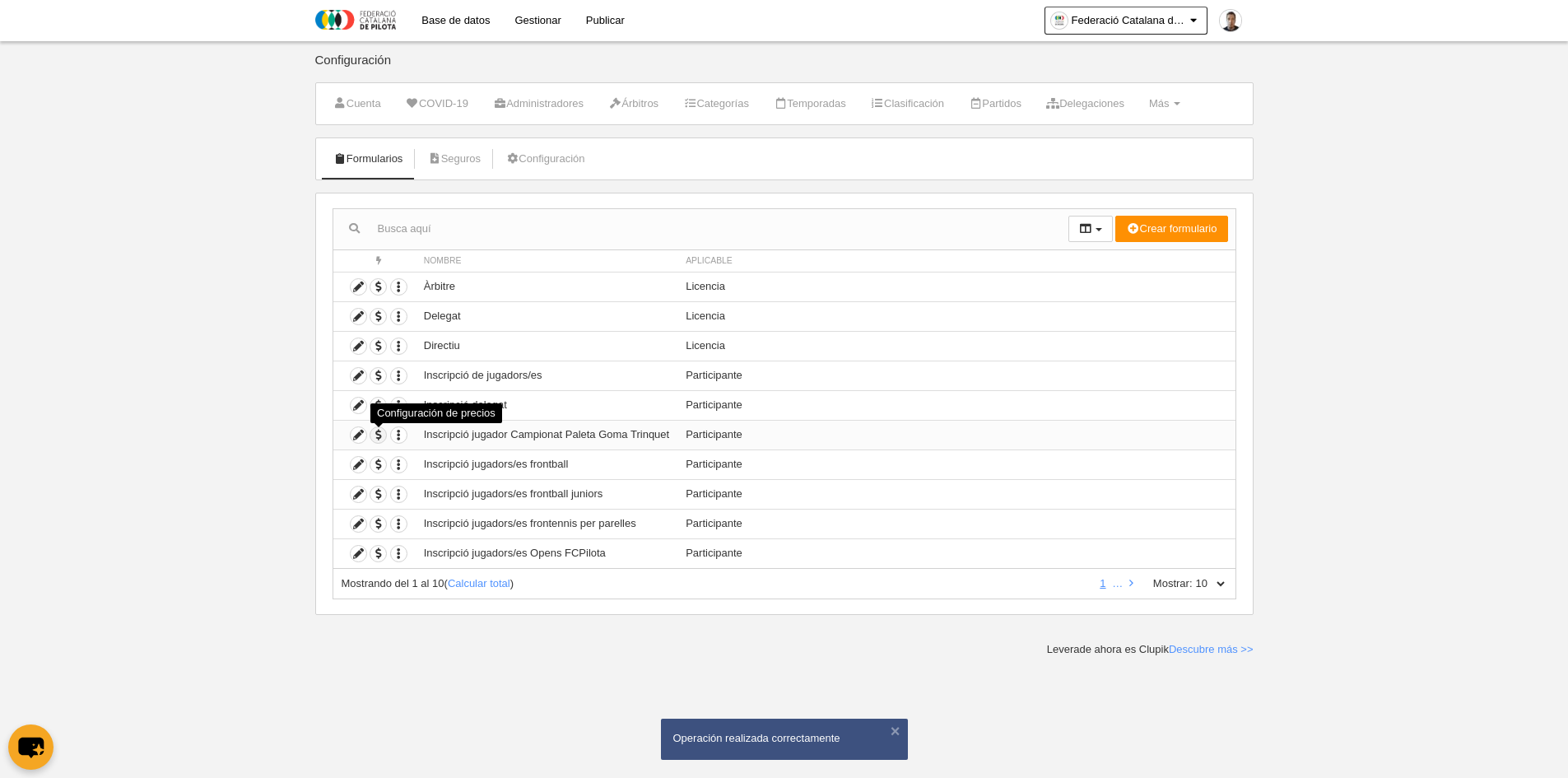
click at [378, 433] on span "button" at bounding box center [378, 434] width 15 height 15
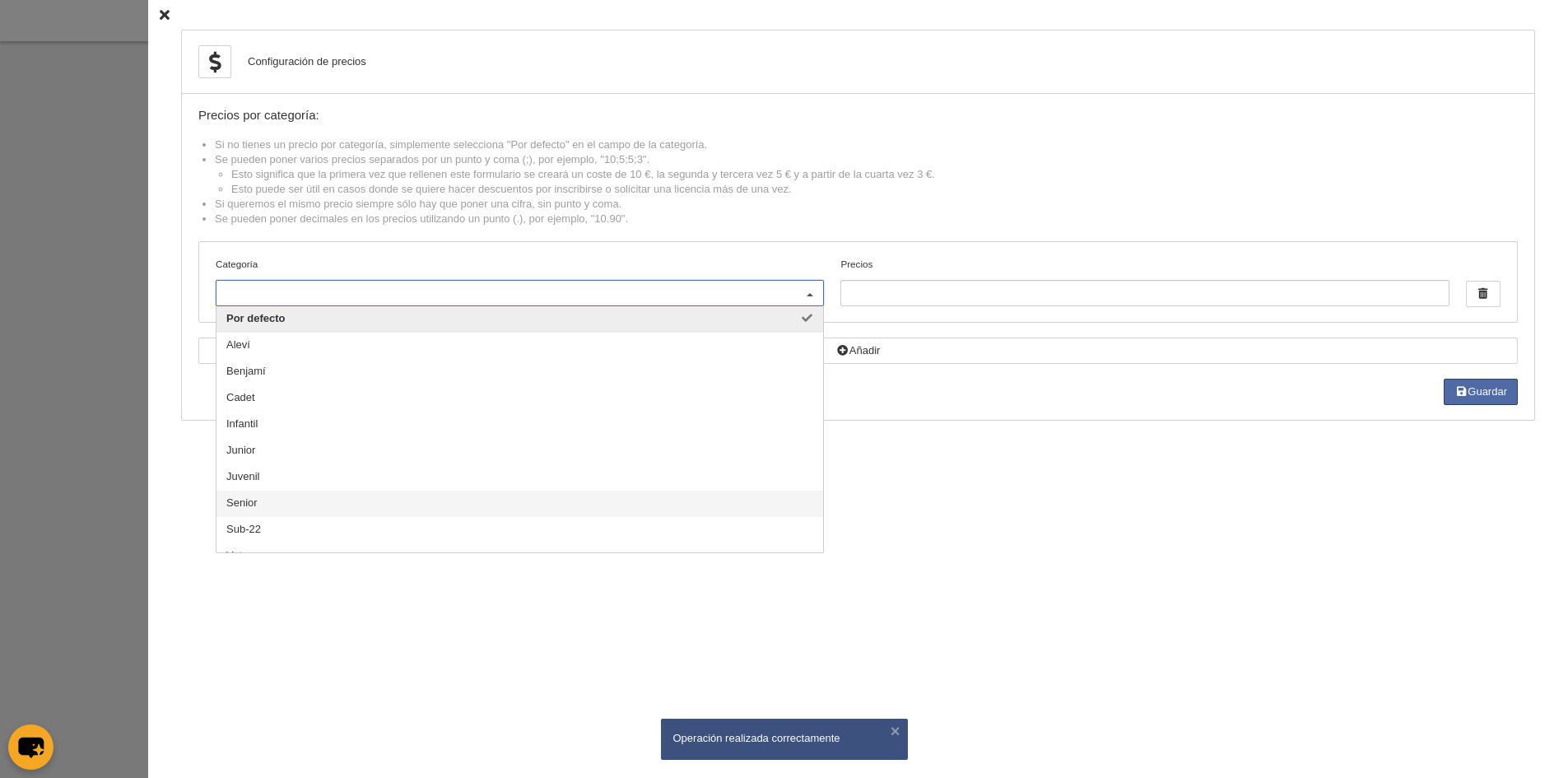
click at [427, 497] on span "Senior" at bounding box center [520, 504] width 607 height 27
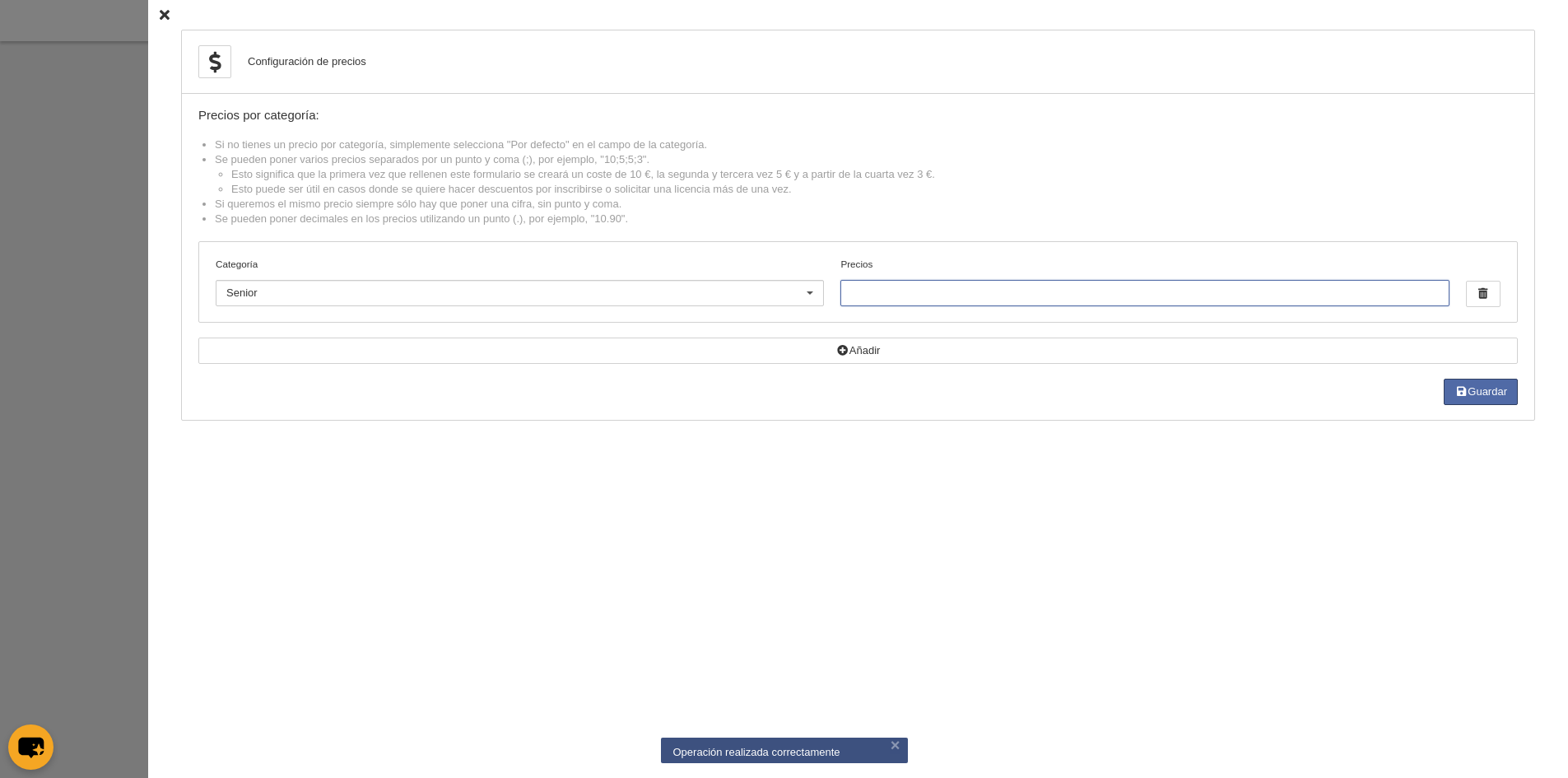
click at [859, 296] on input "Precios" at bounding box center [1145, 293] width 609 height 27
type input "20"
click at [1460, 389] on icon "button" at bounding box center [1462, 390] width 13 height 11
click at [160, 14] on icon at bounding box center [165, 14] width 10 height 11
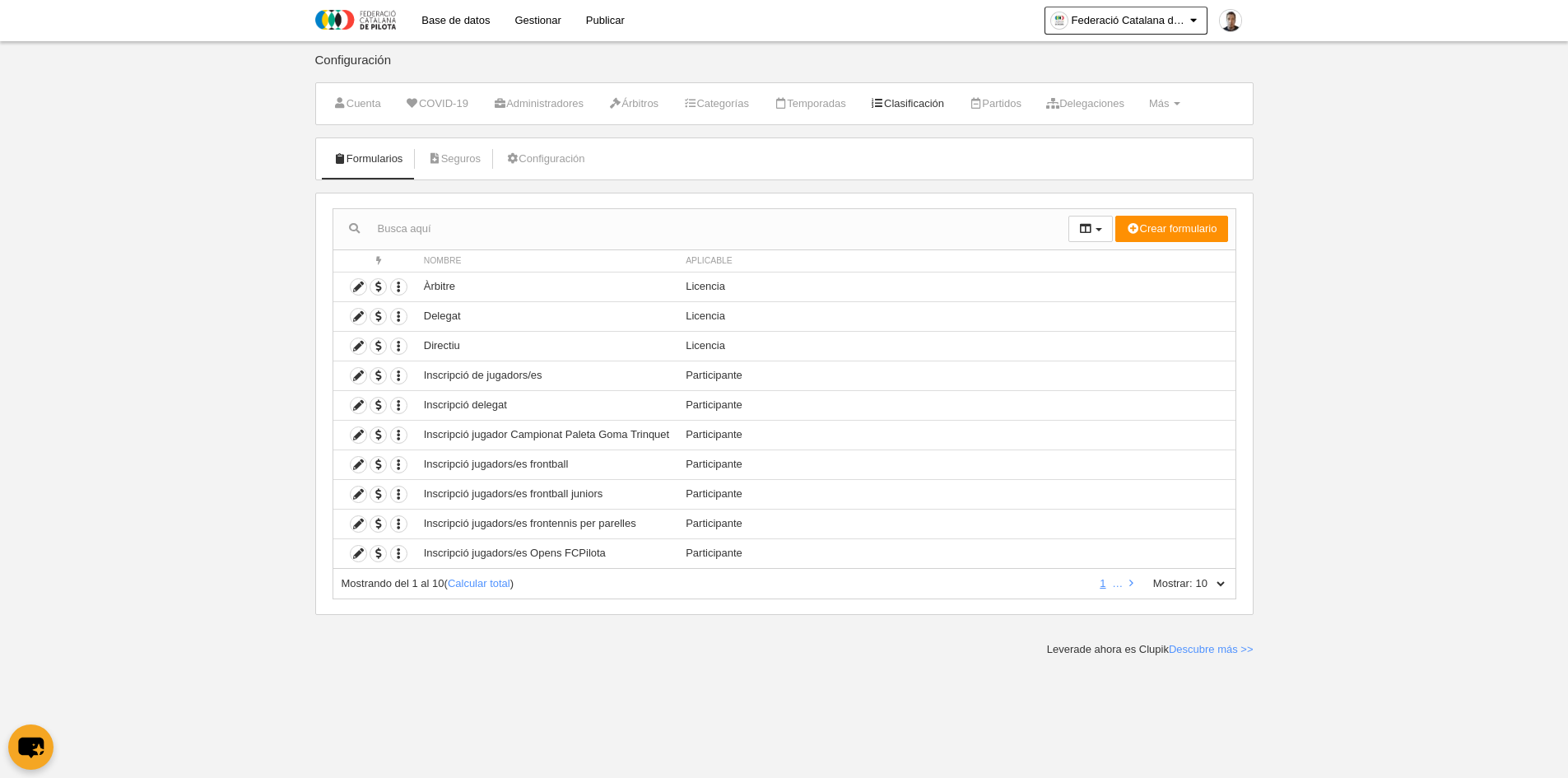
click at [904, 100] on link "Clasificación" at bounding box center [907, 103] width 91 height 25
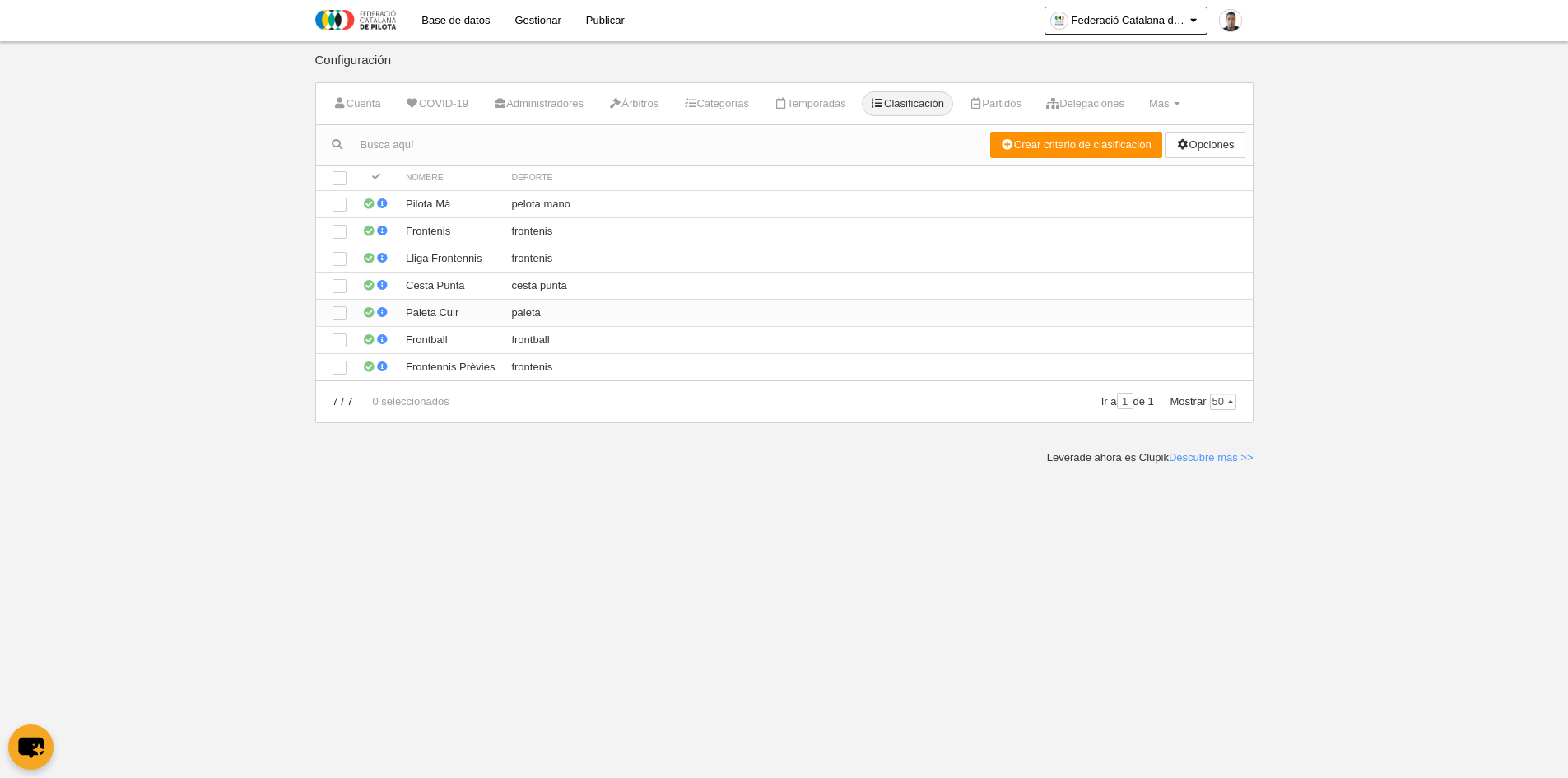
click at [441, 310] on td "Paleta Cuir" at bounding box center [450, 312] width 105 height 27
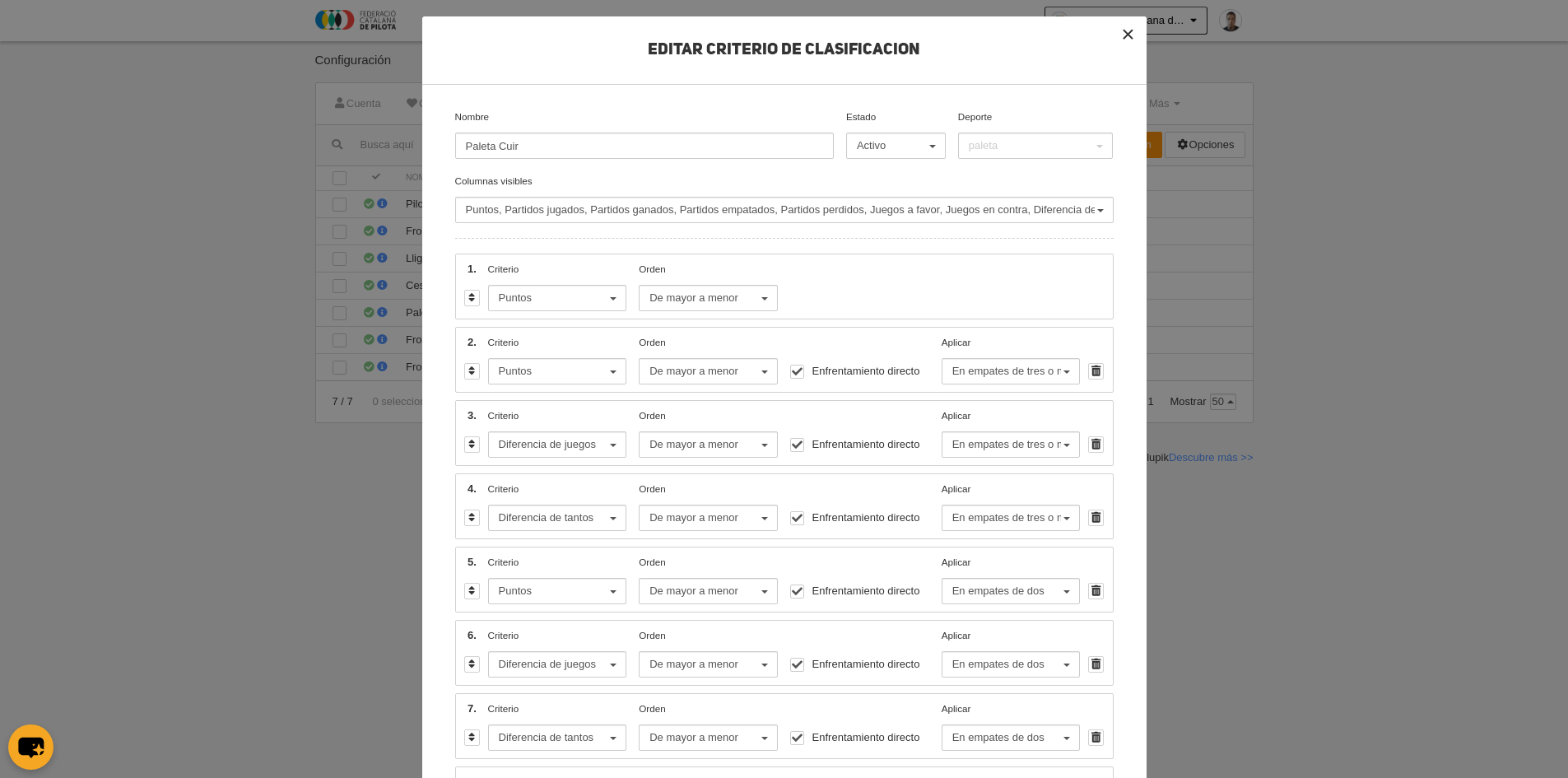
click at [1120, 34] on button "×" at bounding box center [1129, 34] width 36 height 36
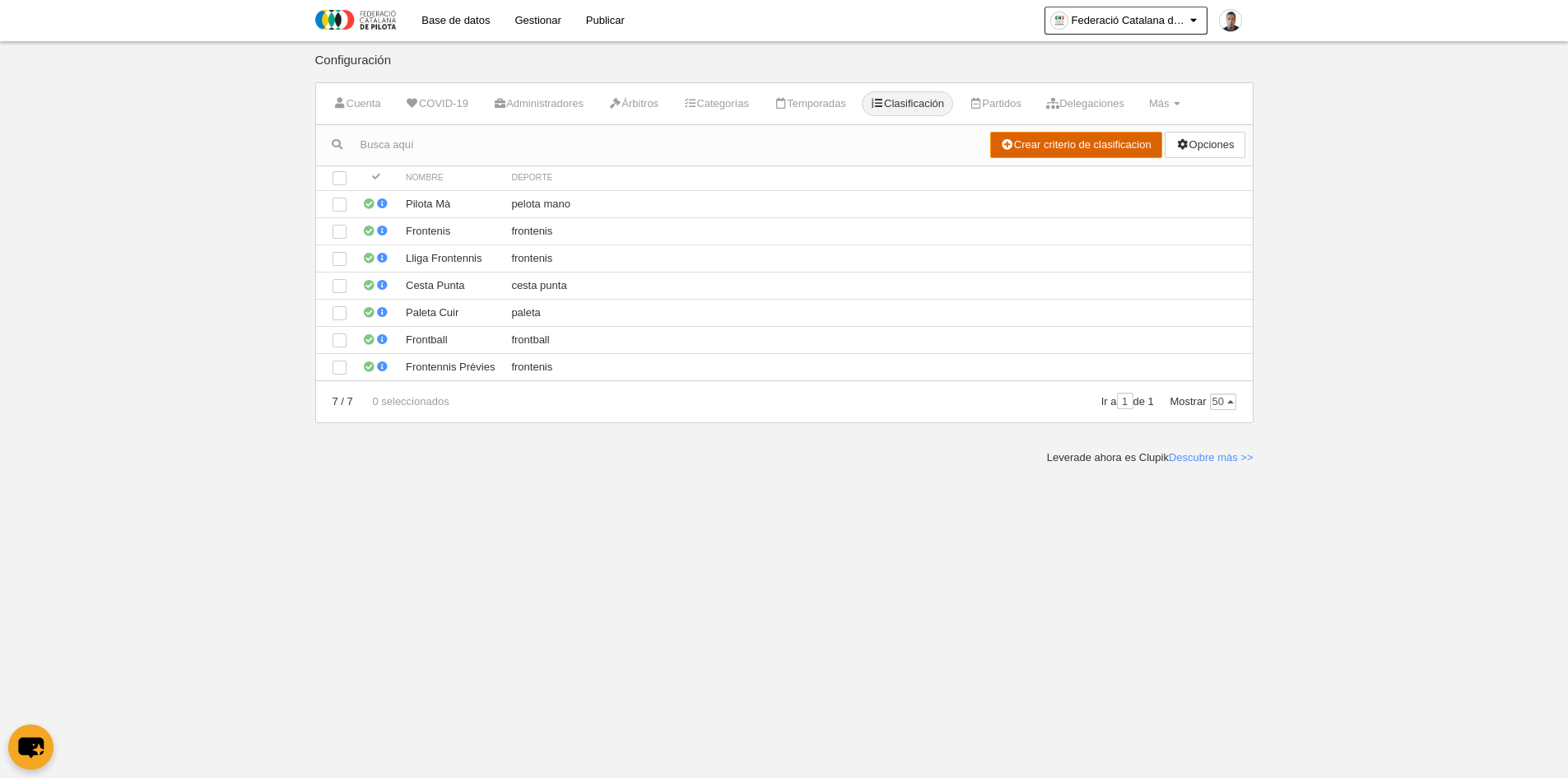
click at [1020, 148] on link "Crear criterio de clasificacion" at bounding box center [1077, 145] width 172 height 27
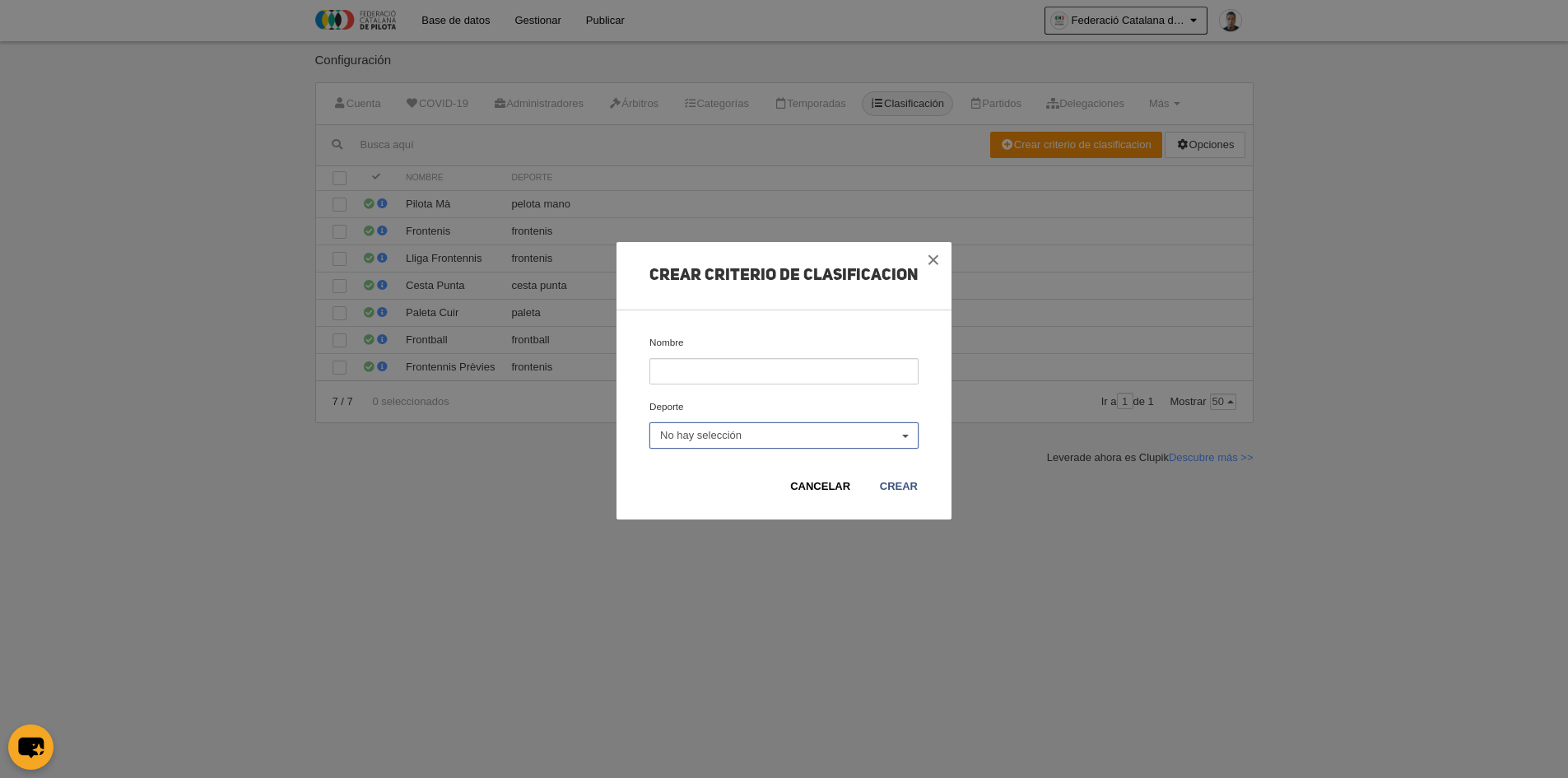
click at [870, 438] on span "No hay selección" at bounding box center [780, 434] width 239 height 14
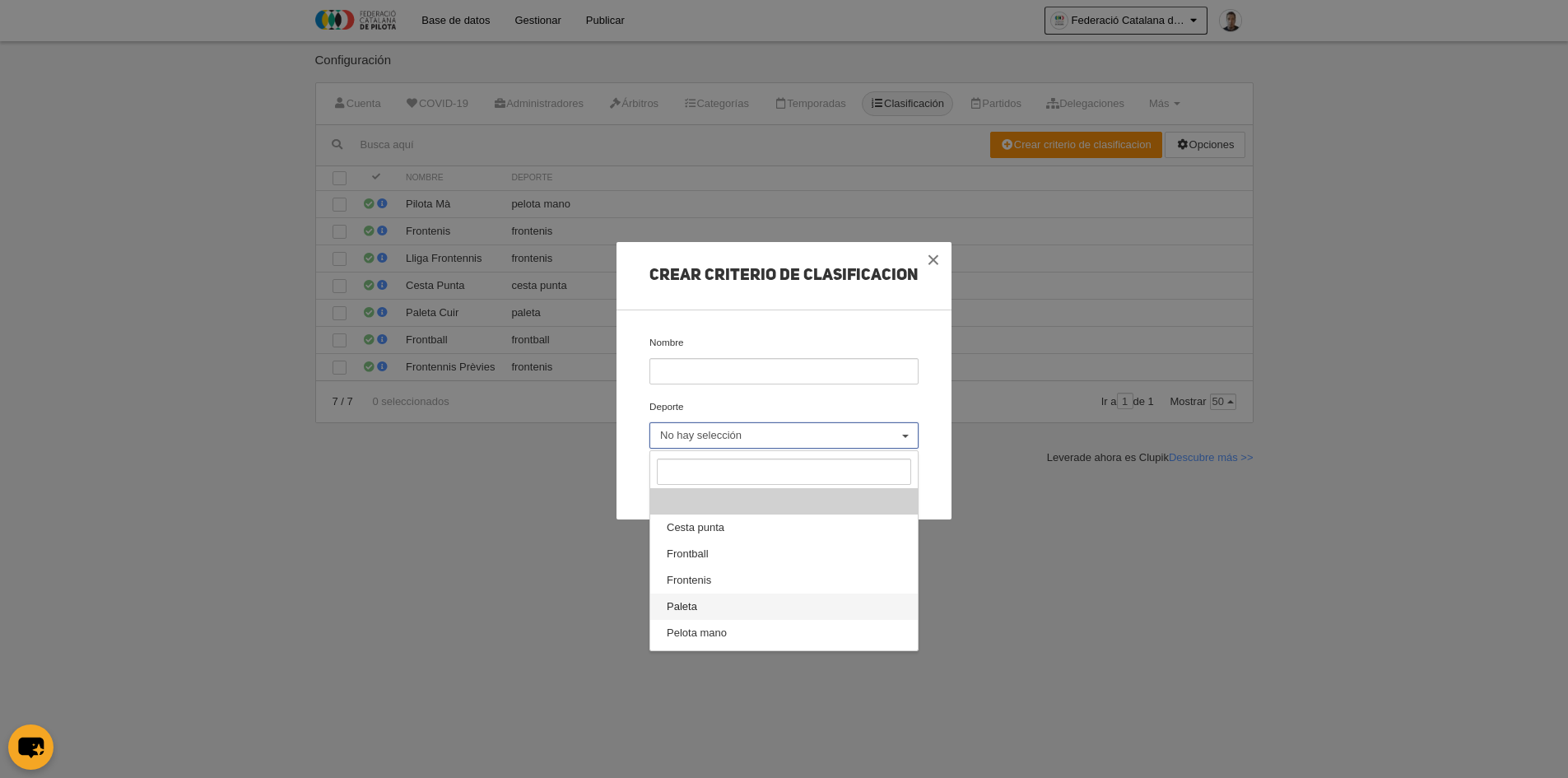
click at [715, 609] on link "Paleta" at bounding box center [784, 607] width 268 height 27
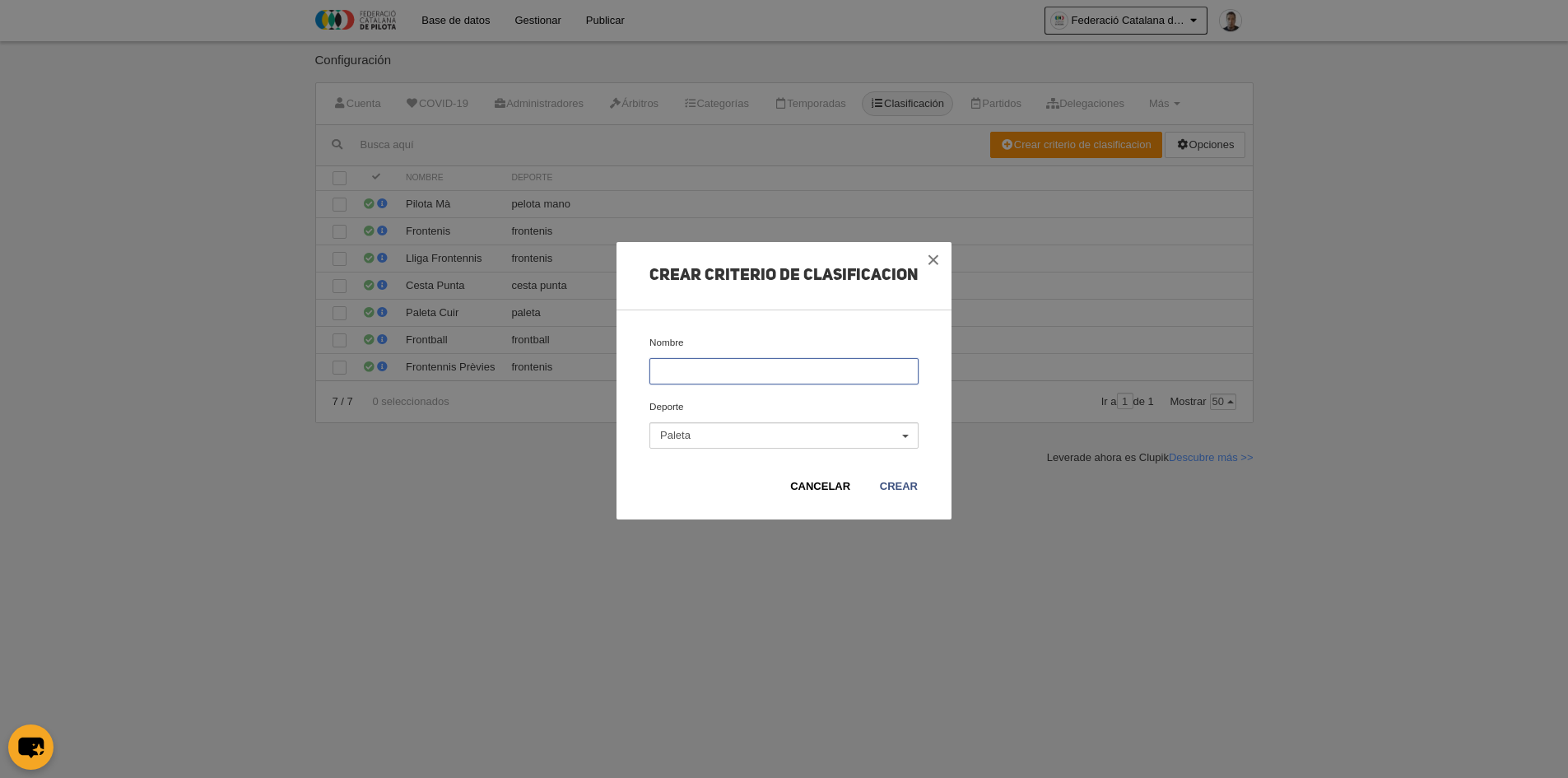
click at [724, 367] on input "Nombre" at bounding box center [784, 371] width 269 height 27
type input "Paleta Goma Trinquet"
click at [884, 485] on link "Crear" at bounding box center [898, 486] width 39 height 16
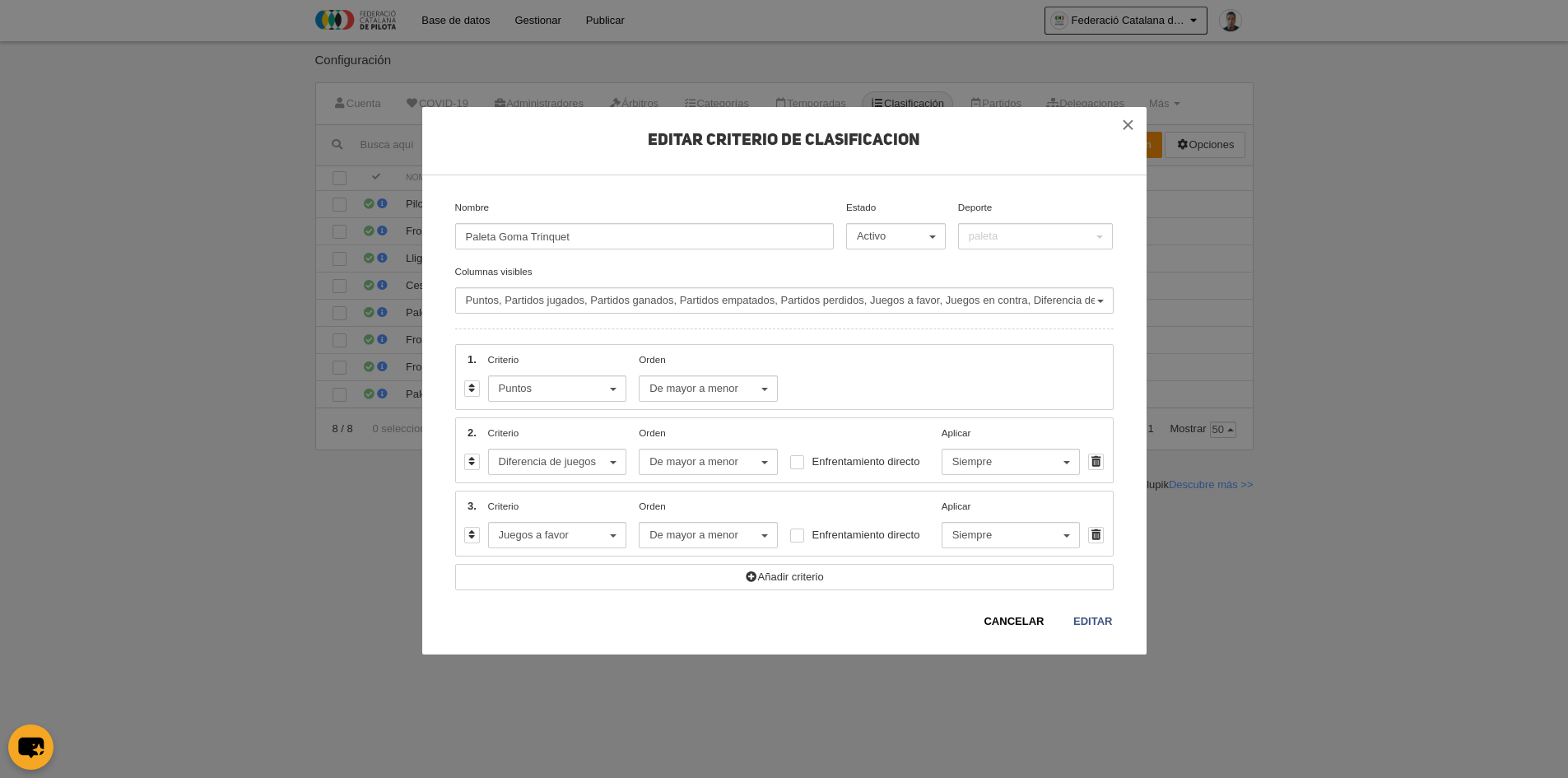
click at [613, 461] on span "button" at bounding box center [613, 462] width 7 height 3
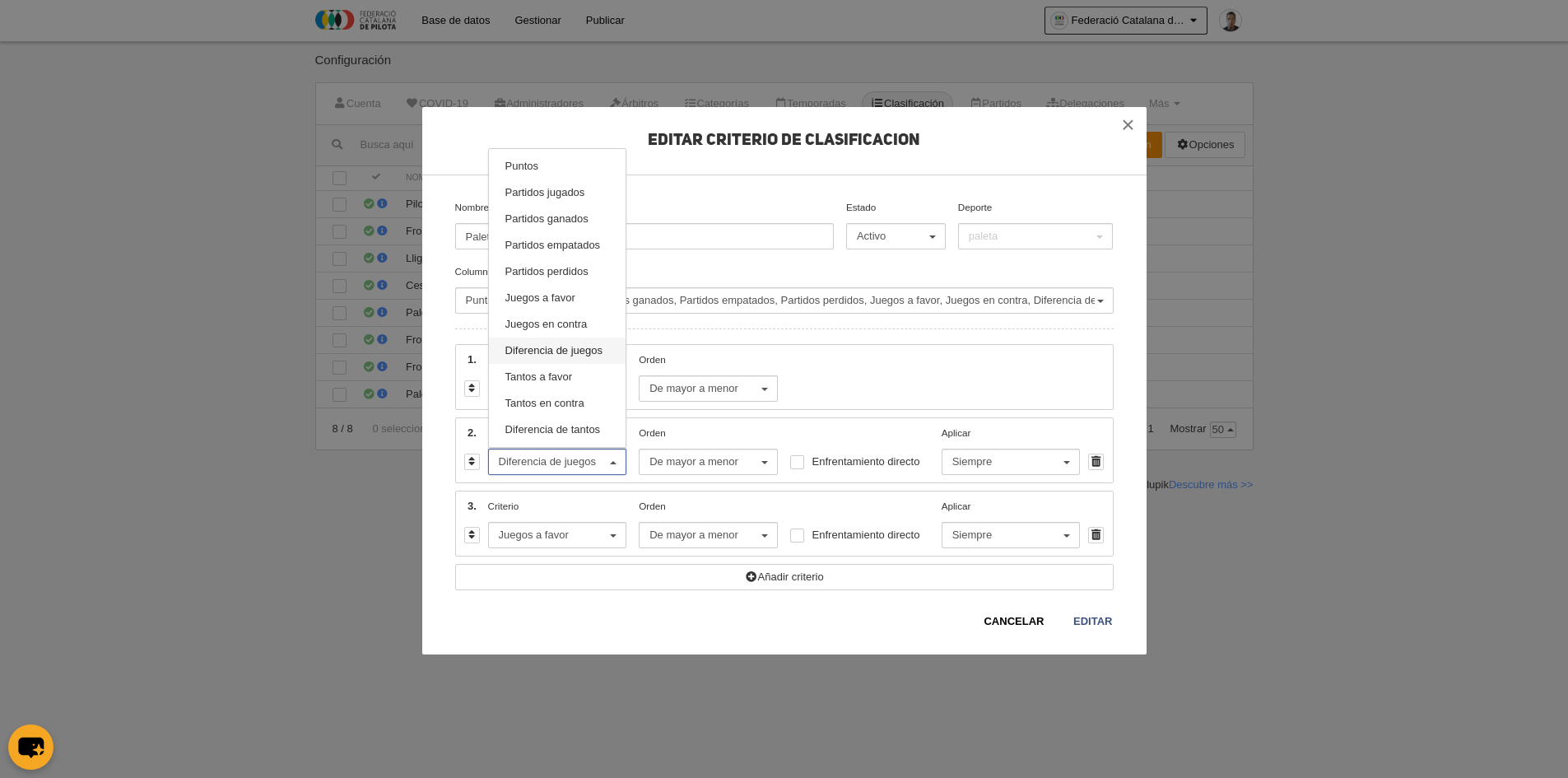
click at [613, 461] on span "button" at bounding box center [613, 462] width 7 height 3
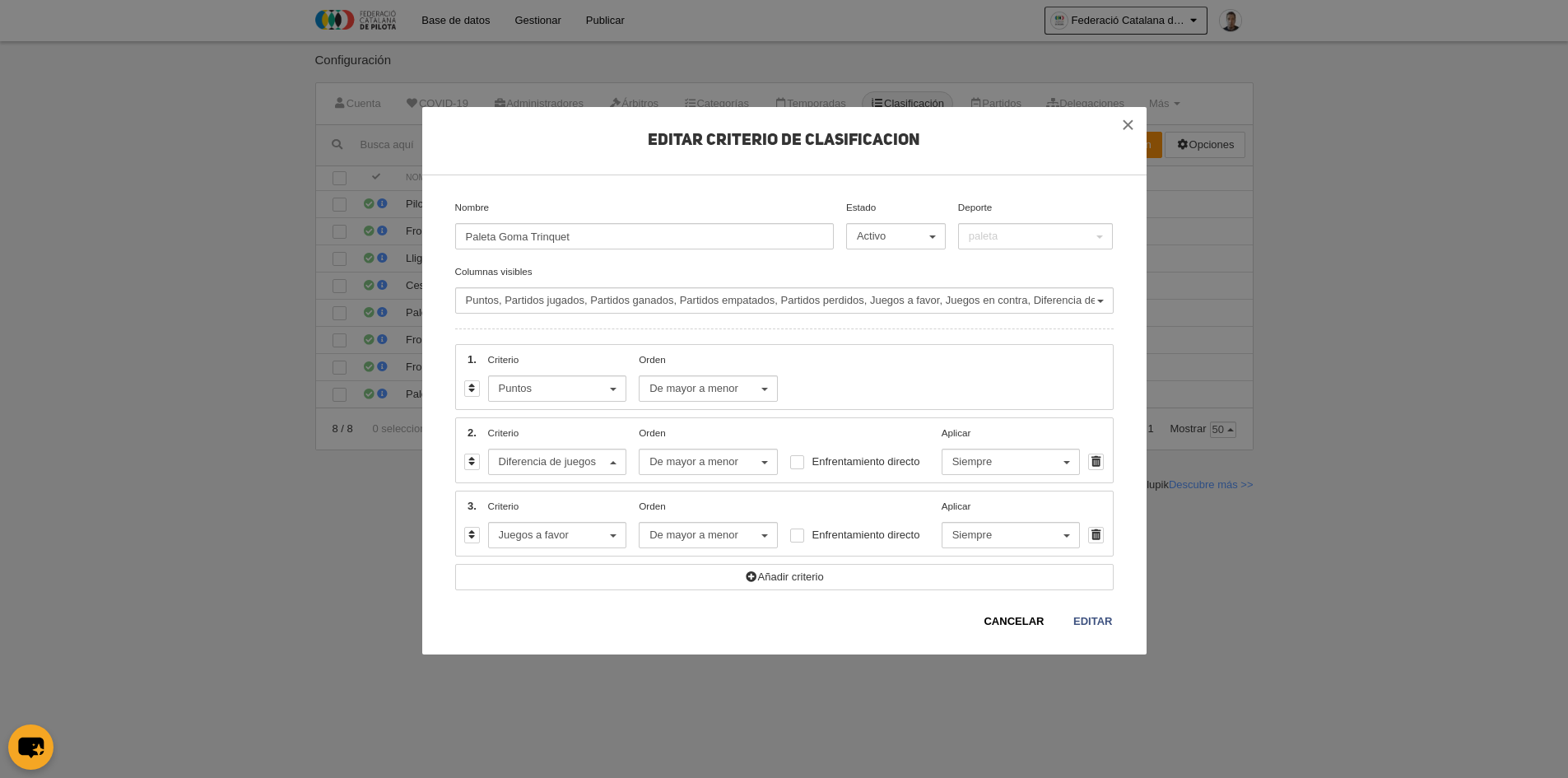
click at [614, 467] on button "Diferencia de juegos" at bounding box center [557, 462] width 139 height 27
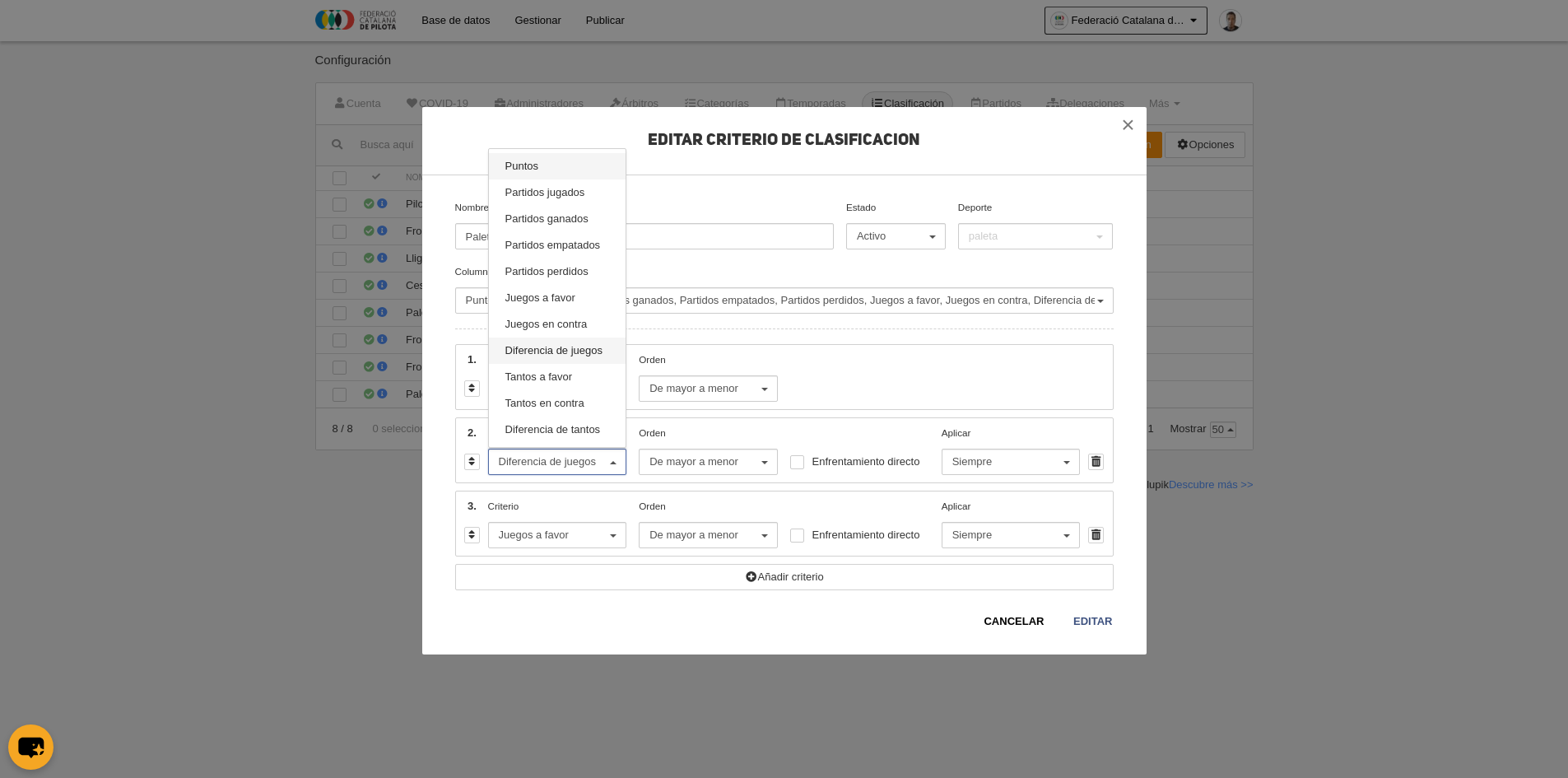
click at [572, 173] on link "Puntos" at bounding box center [558, 167] width 138 height 27
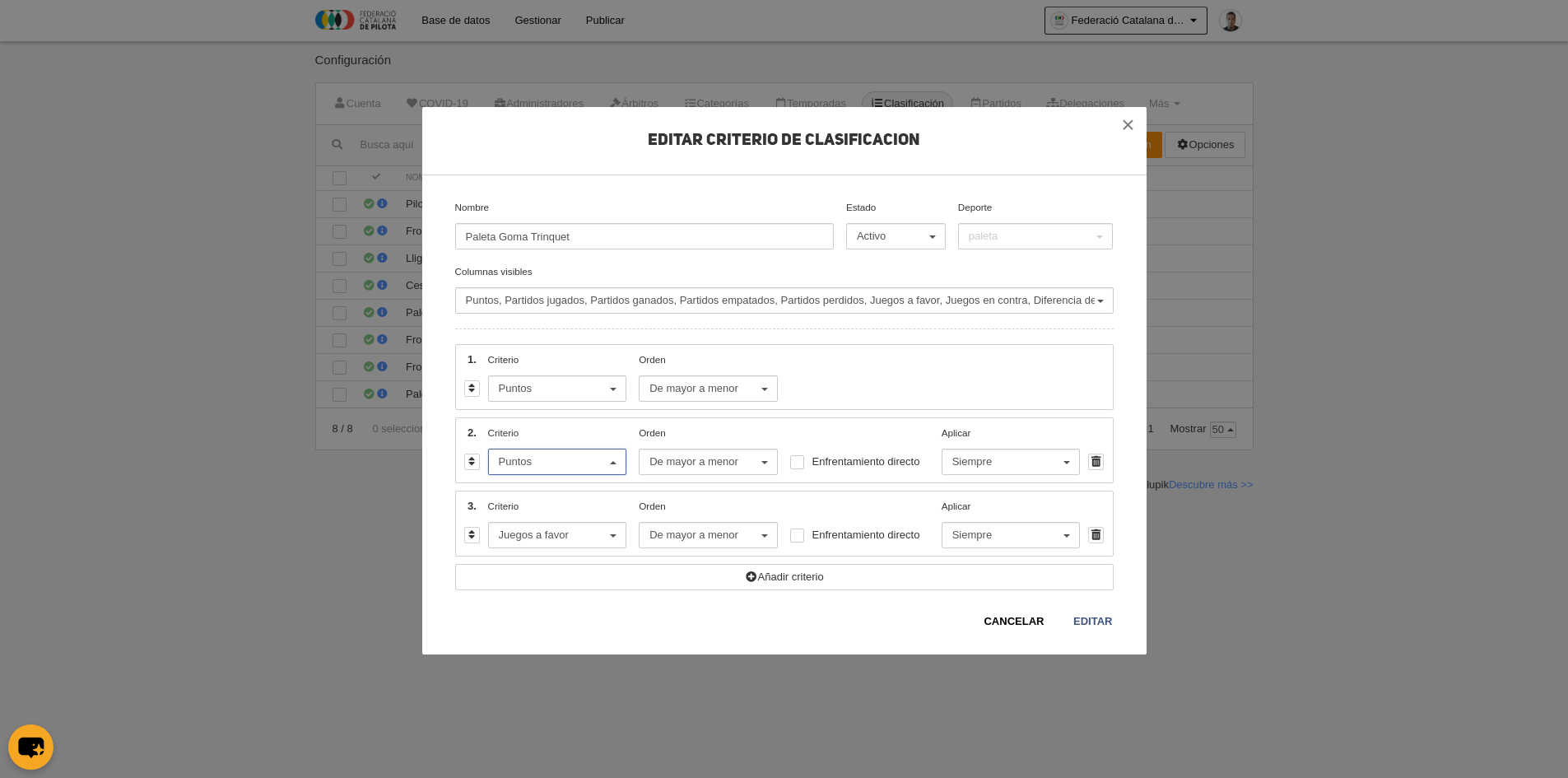
click at [749, 463] on span "De mayor a menor" at bounding box center [705, 461] width 109 height 14
click at [800, 460] on div at bounding box center [797, 462] width 14 height 14
click at [800, 460] on input "Enfrentamiento directo" at bounding box center [796, 465] width 11 height 11
click at [1048, 461] on span "Siempre" at bounding box center [1007, 461] width 109 height 14
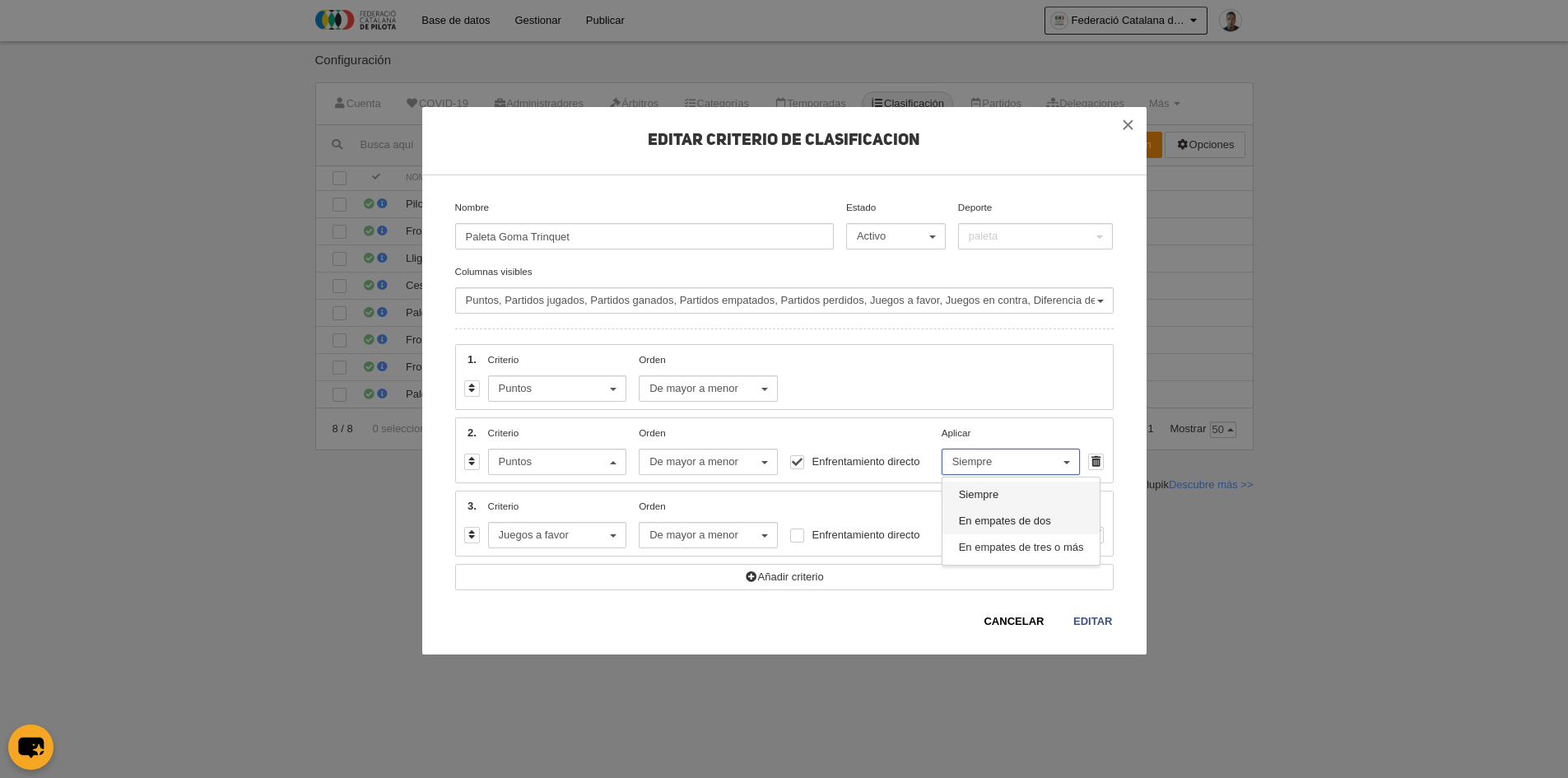
click at [1026, 522] on span "En empates de dos" at bounding box center [1005, 521] width 92 height 14
click at [594, 538] on span "Juegos a favor" at bounding box center [553, 534] width 109 height 14
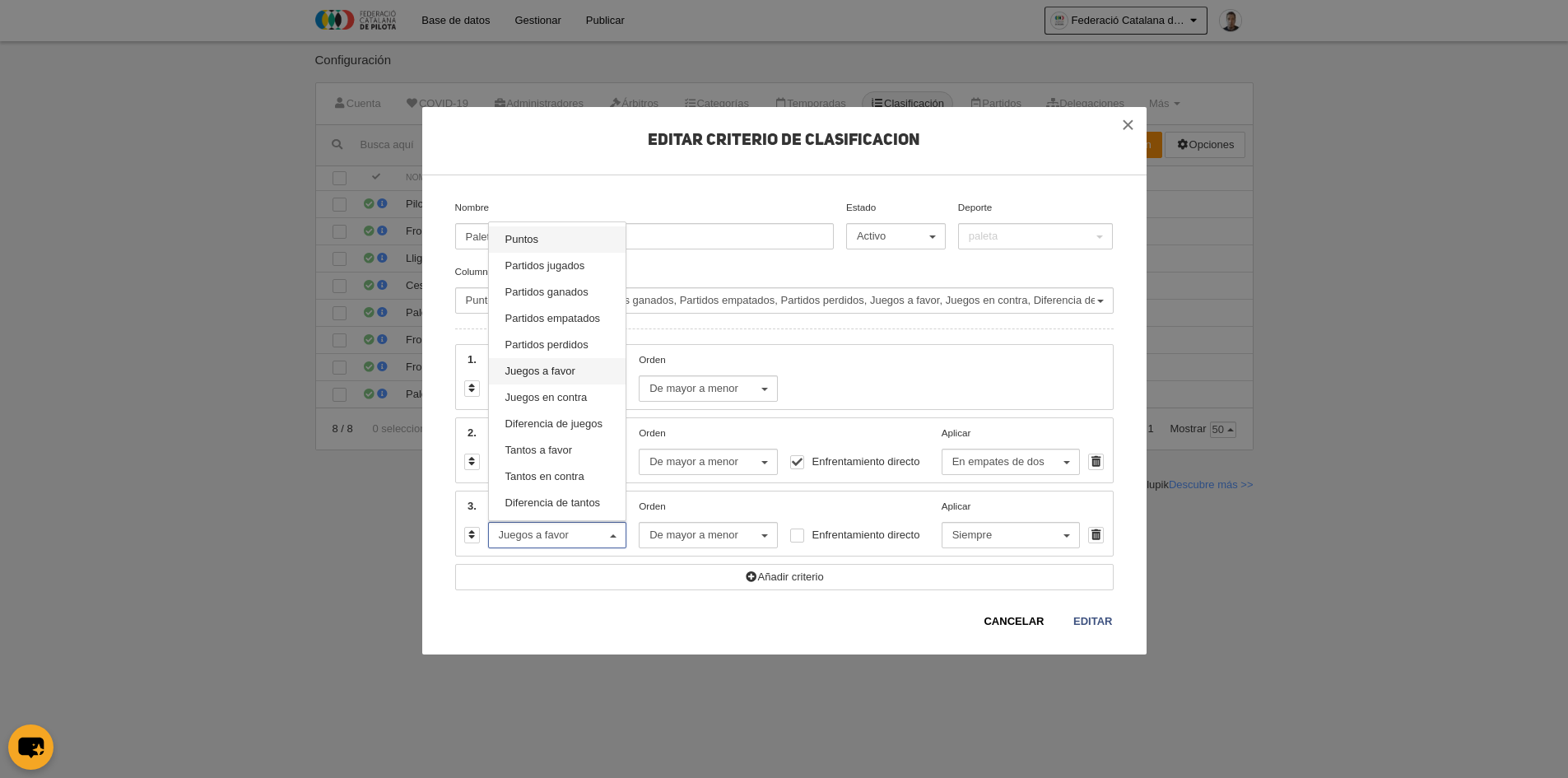
click at [562, 245] on link "Puntos" at bounding box center [558, 240] width 138 height 27
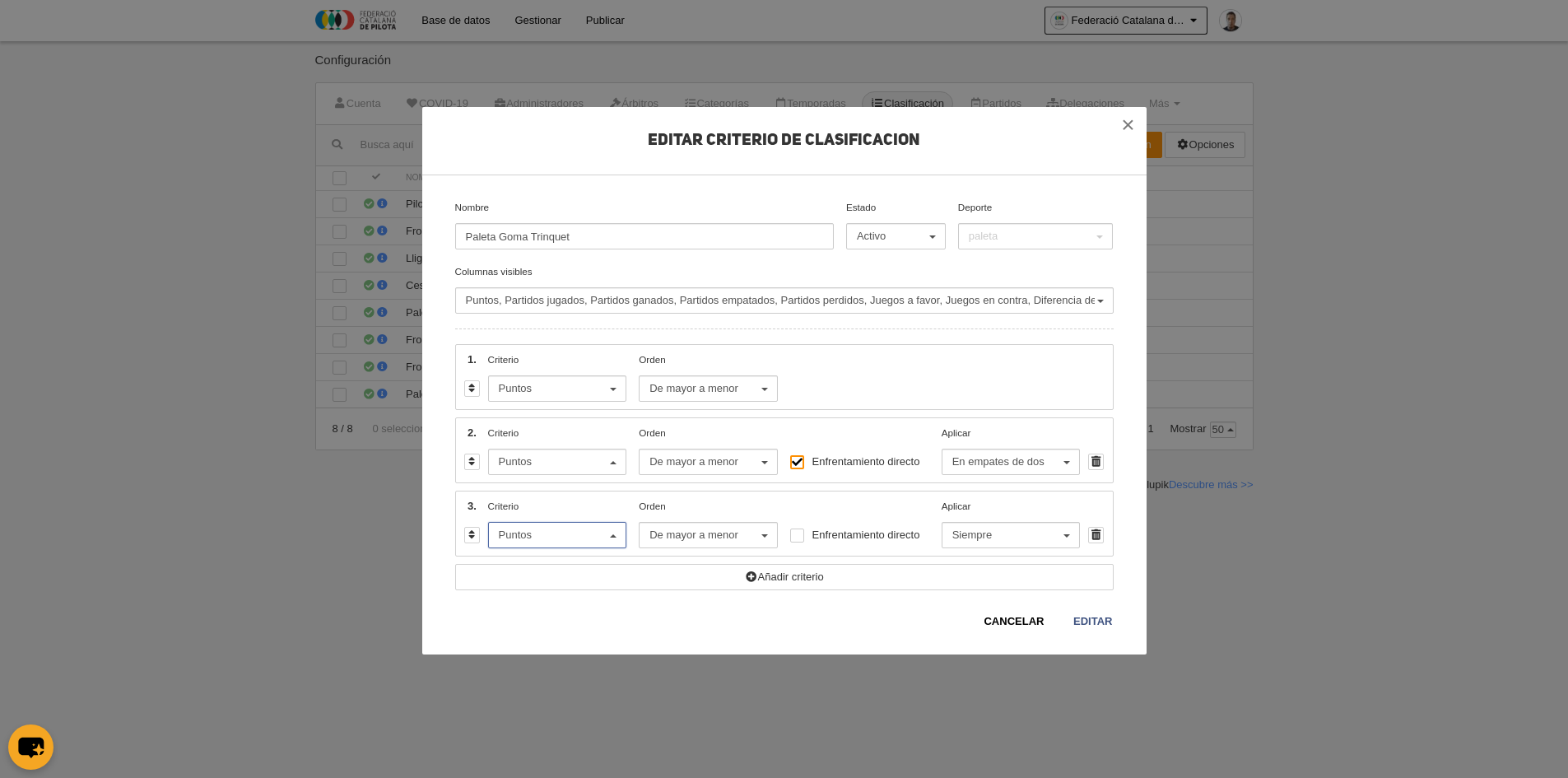
click at [798, 461] on div at bounding box center [797, 462] width 14 height 14
click at [798, 461] on input "Enfrentamiento directo" at bounding box center [796, 465] width 11 height 11
checkbox input "false"
click at [618, 467] on button "Puntos" at bounding box center [557, 462] width 139 height 27
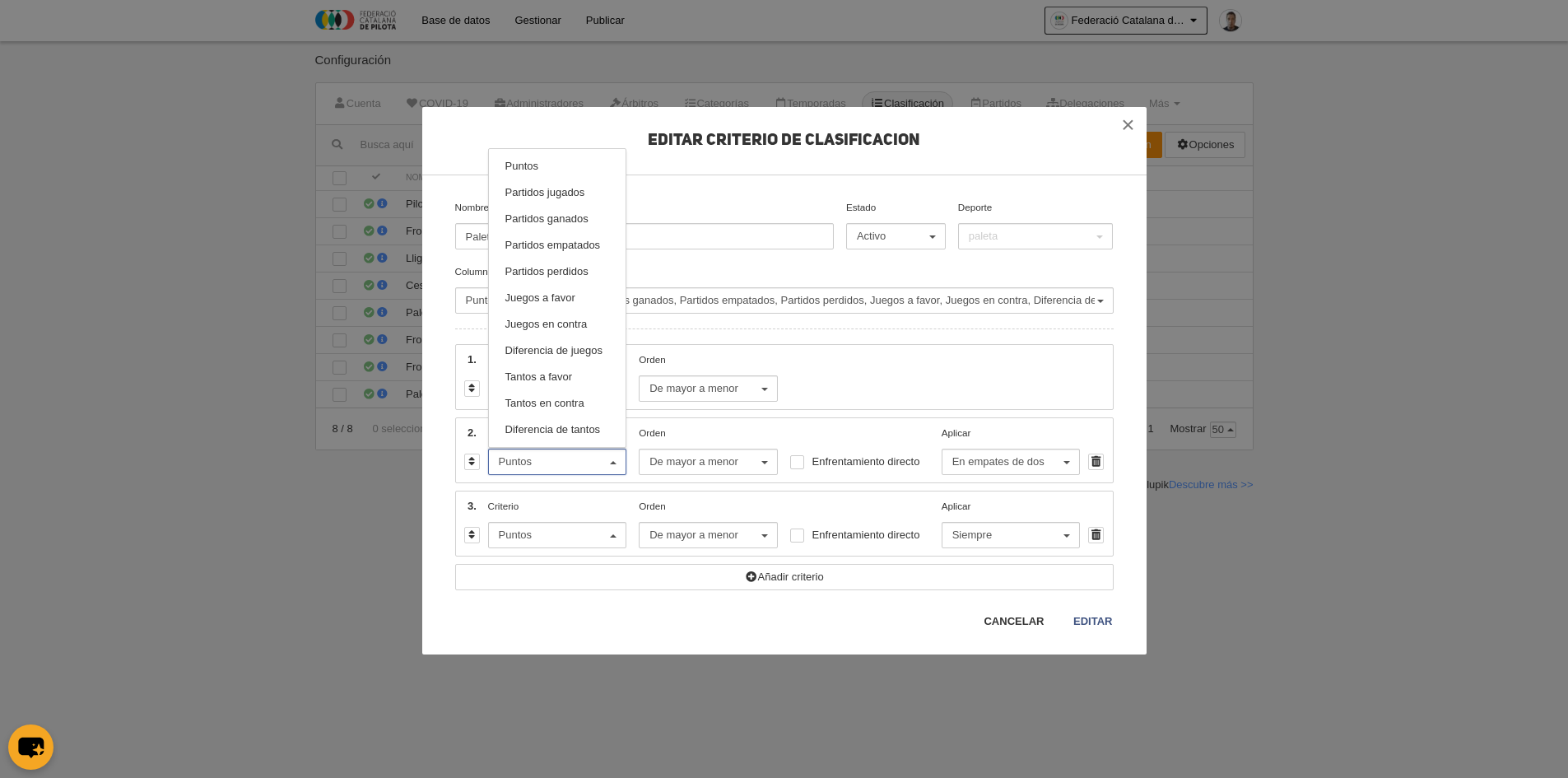
click at [1015, 624] on link "Cancelar" at bounding box center [1014, 621] width 62 height 16
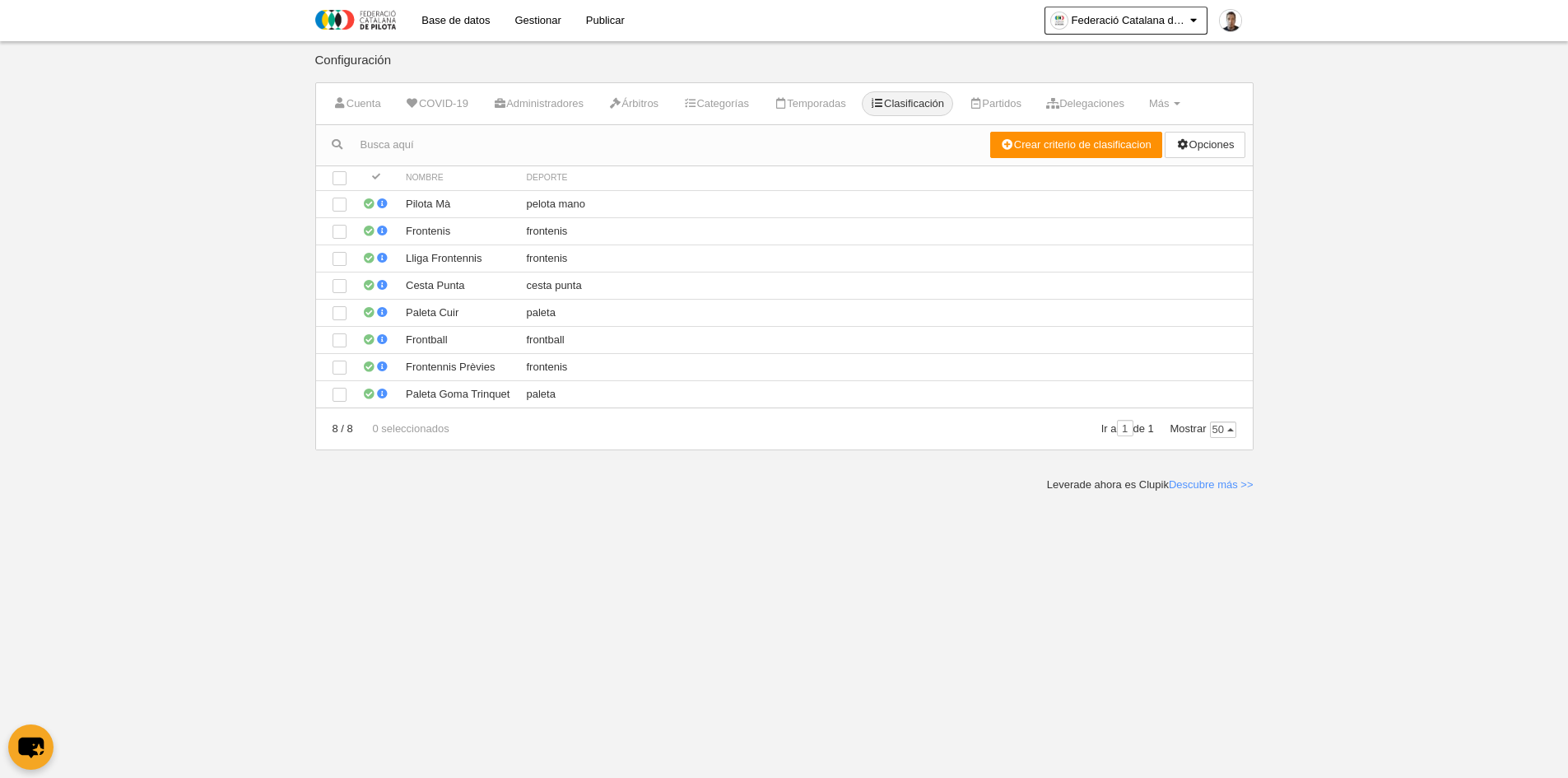
click at [527, 16] on link "Gestionar" at bounding box center [538, 20] width 71 height 41
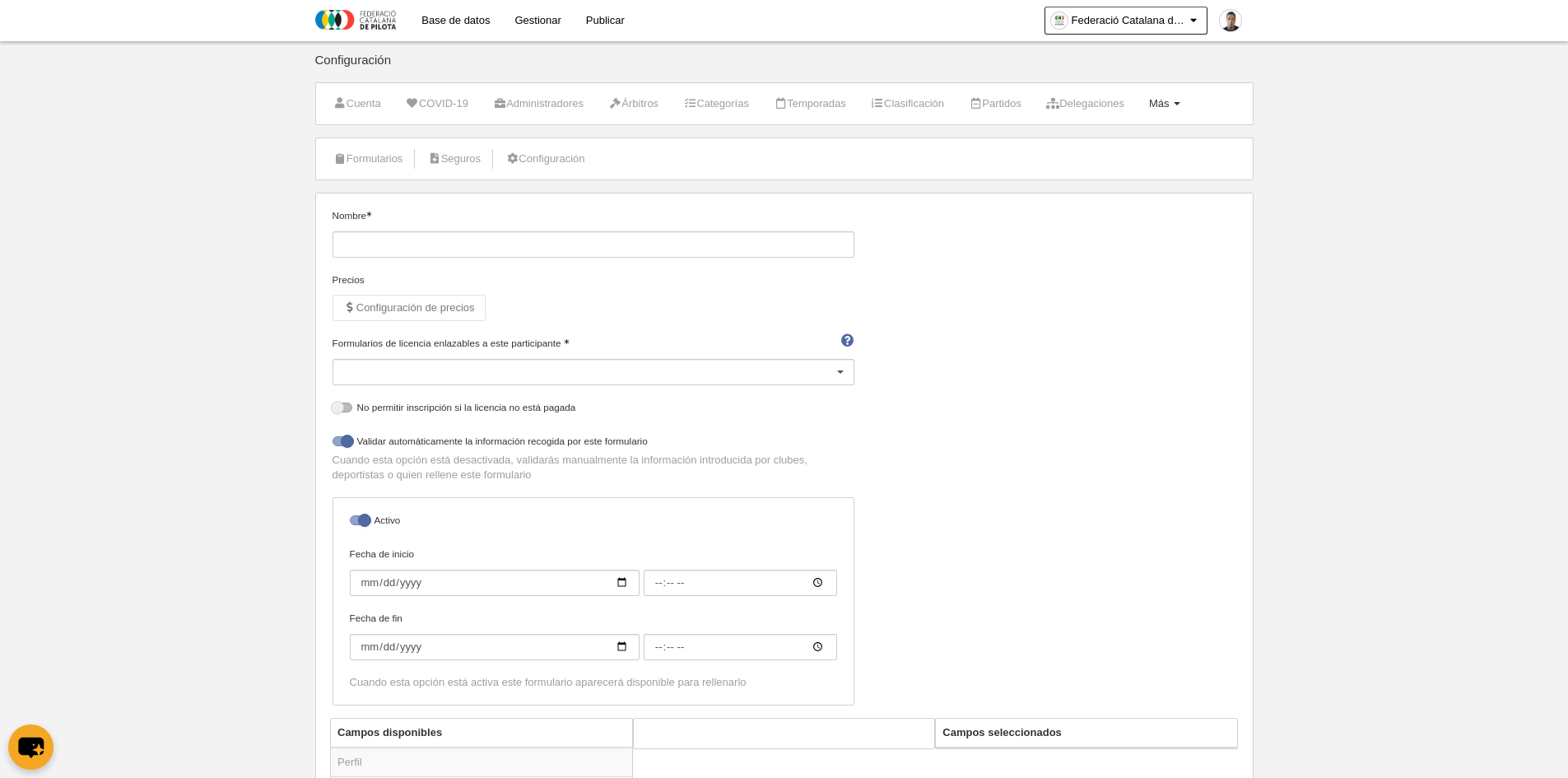
click at [1170, 105] on span "Más" at bounding box center [1160, 102] width 21 height 12
click at [1141, 170] on link "Formularios" at bounding box center [1112, 170] width 153 height 27
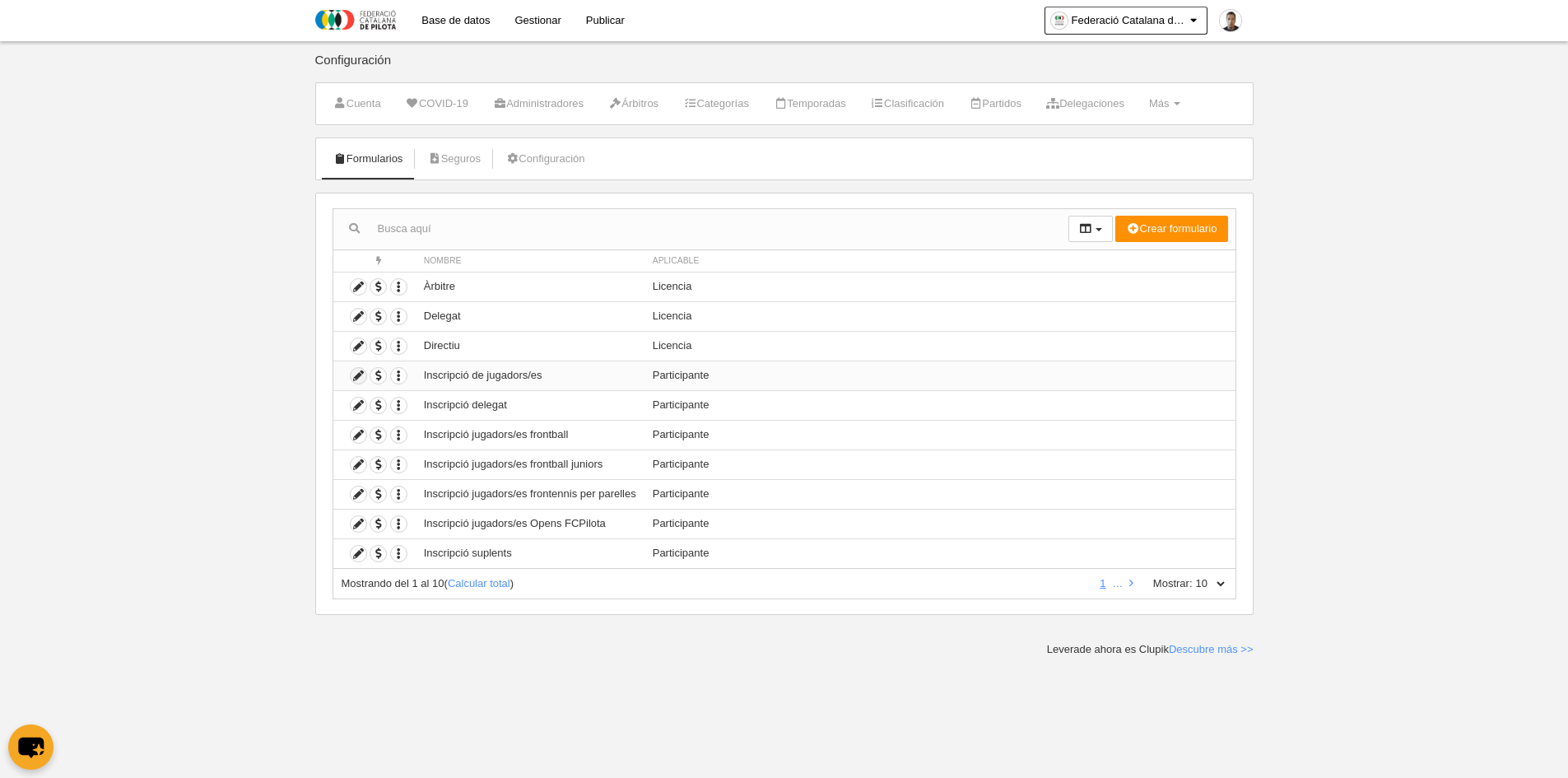
click at [356, 377] on icon at bounding box center [358, 375] width 15 height 15
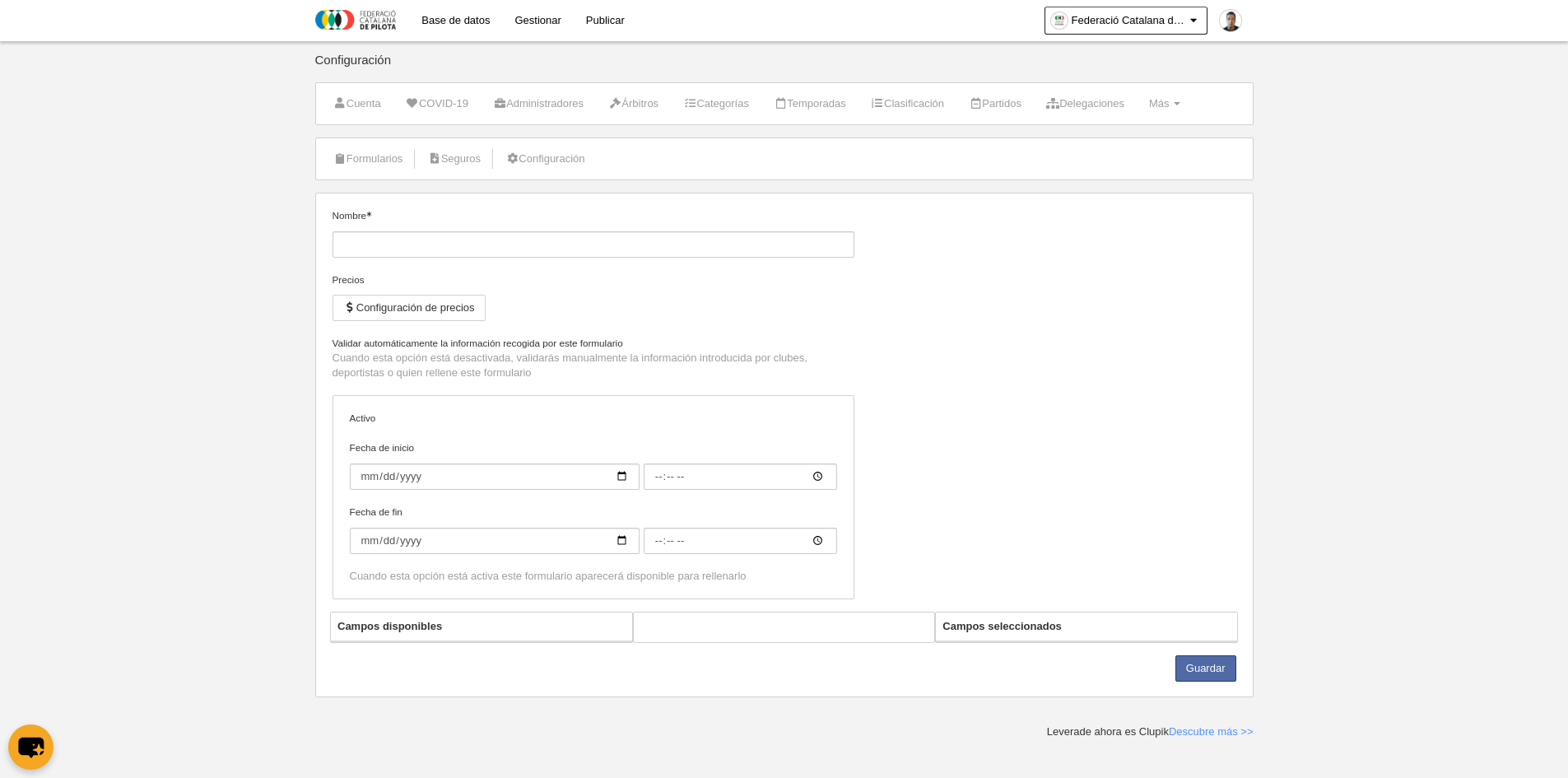
type input "Inscripció de jugadors/es"
checkbox input "true"
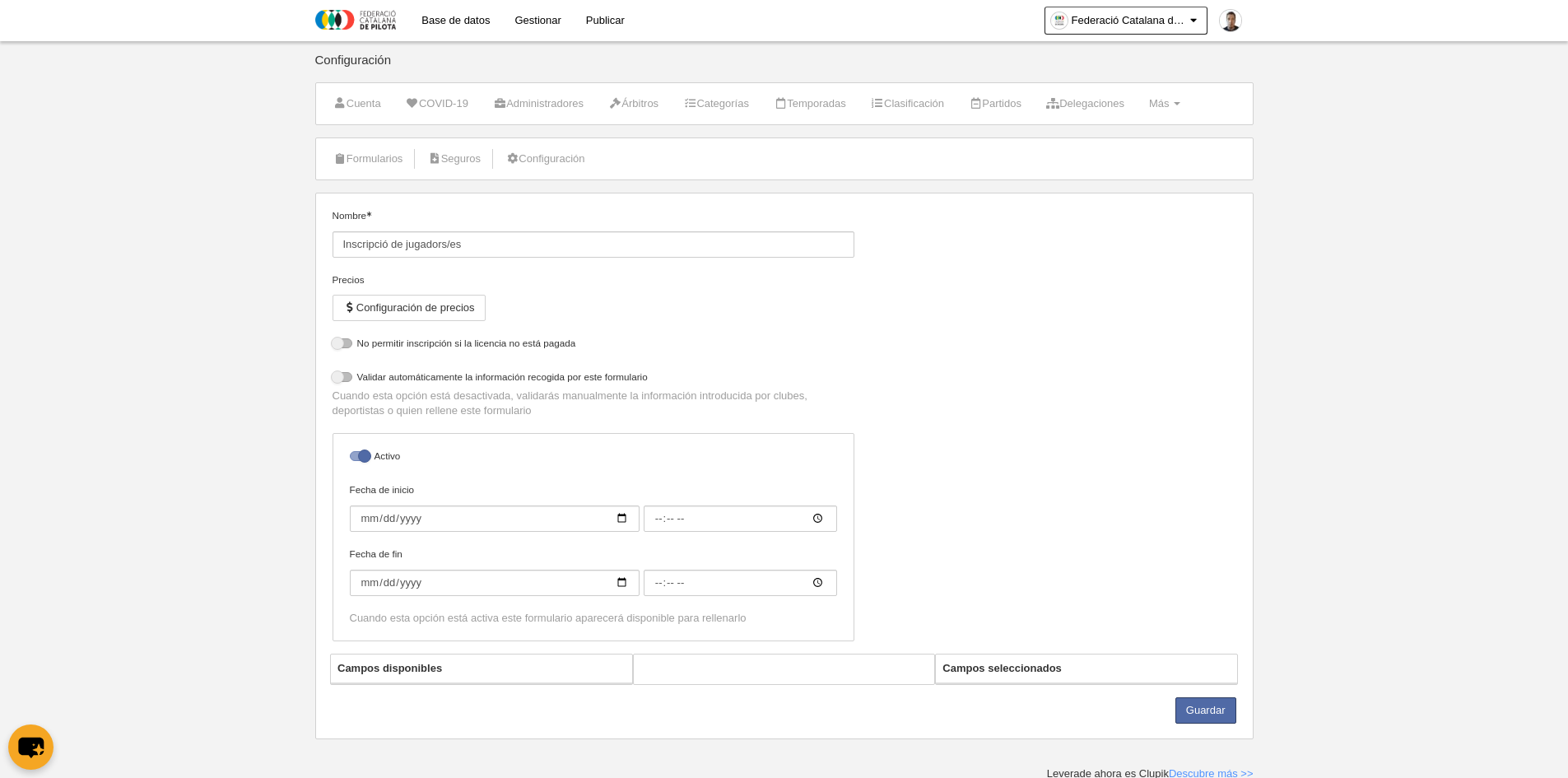
select select "selected"
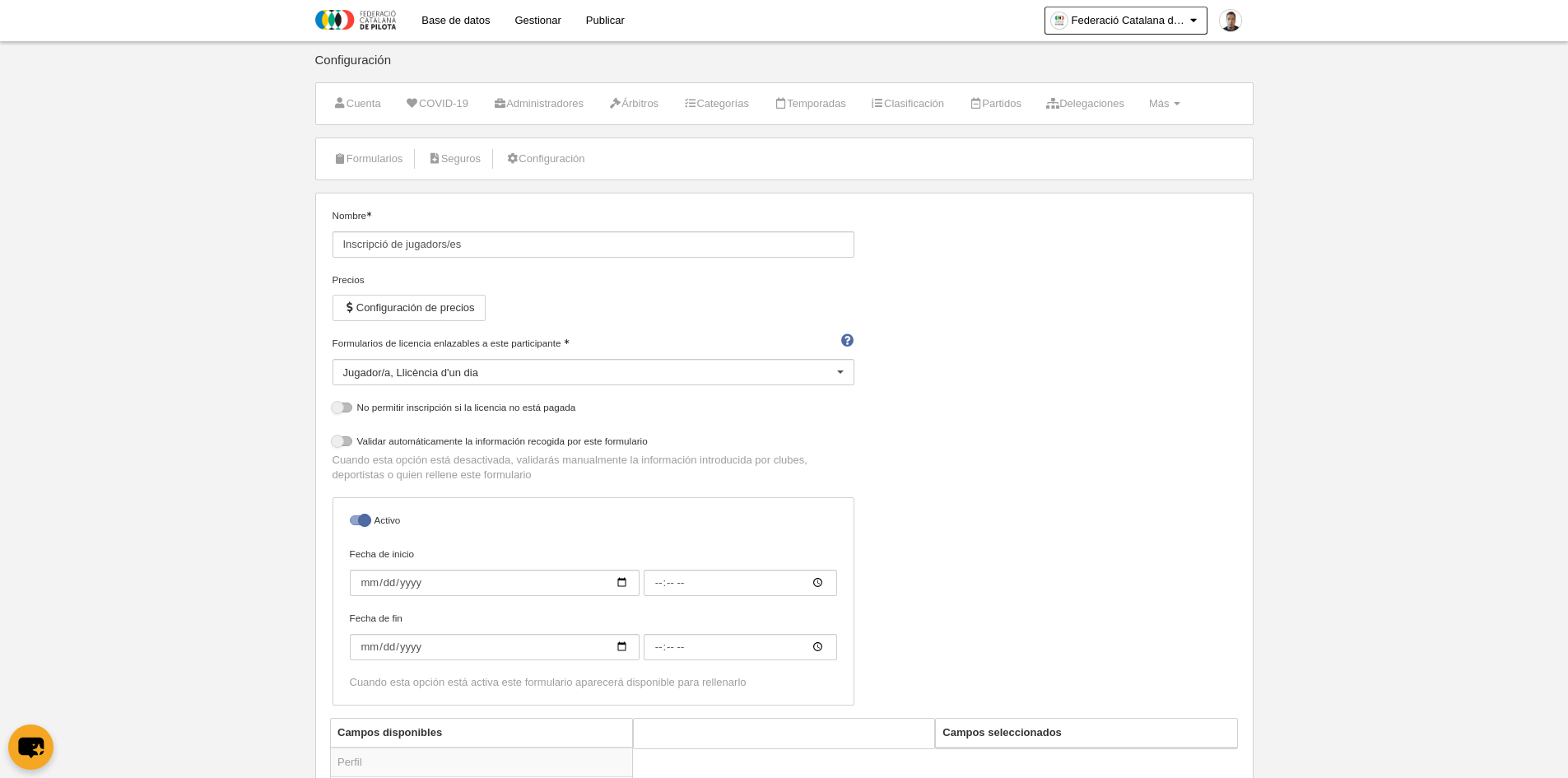
click at [529, 18] on link "Gestionar" at bounding box center [538, 20] width 71 height 41
